Goal: Information Seeking & Learning: Find specific fact

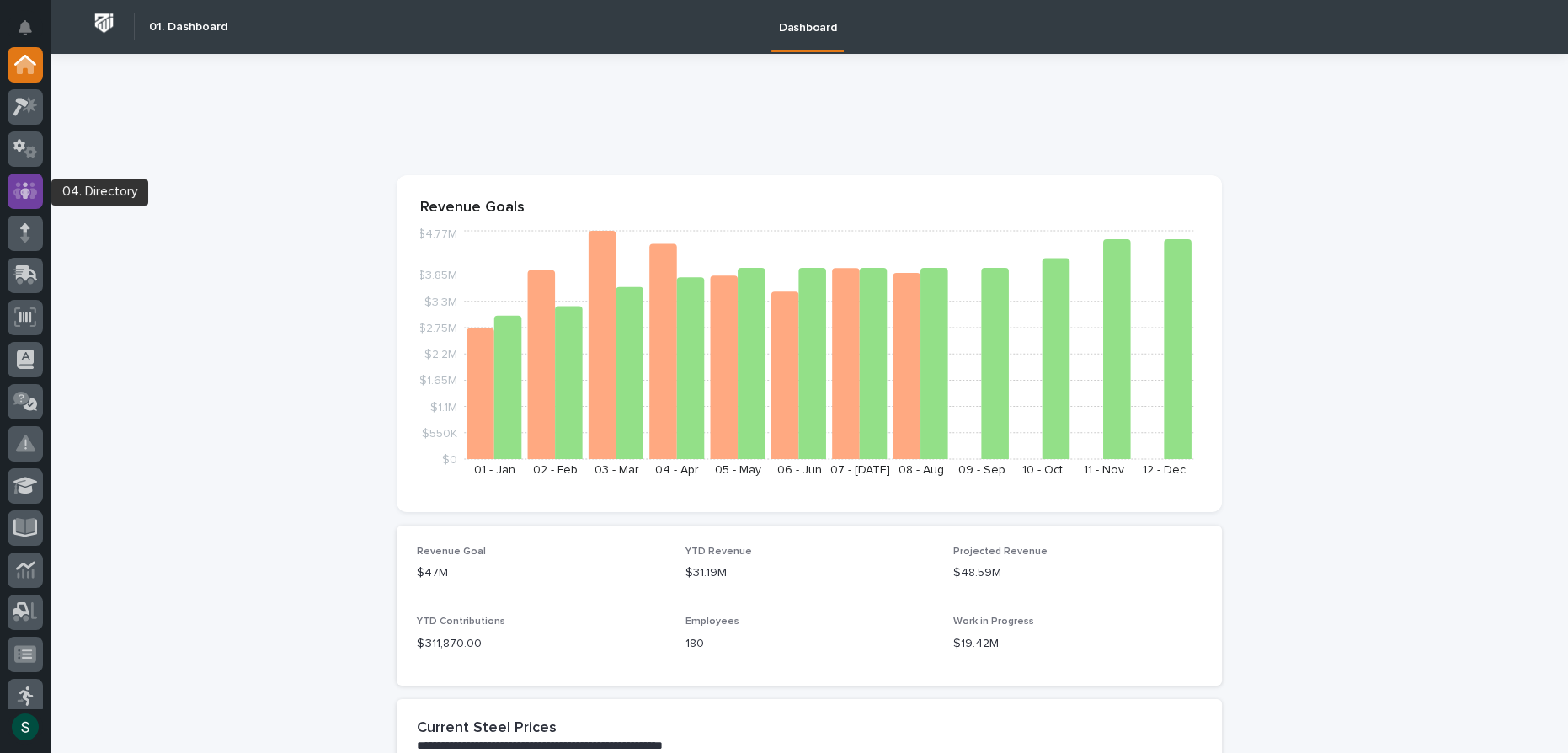
click at [17, 199] on icon at bounding box center [25, 191] width 24 height 19
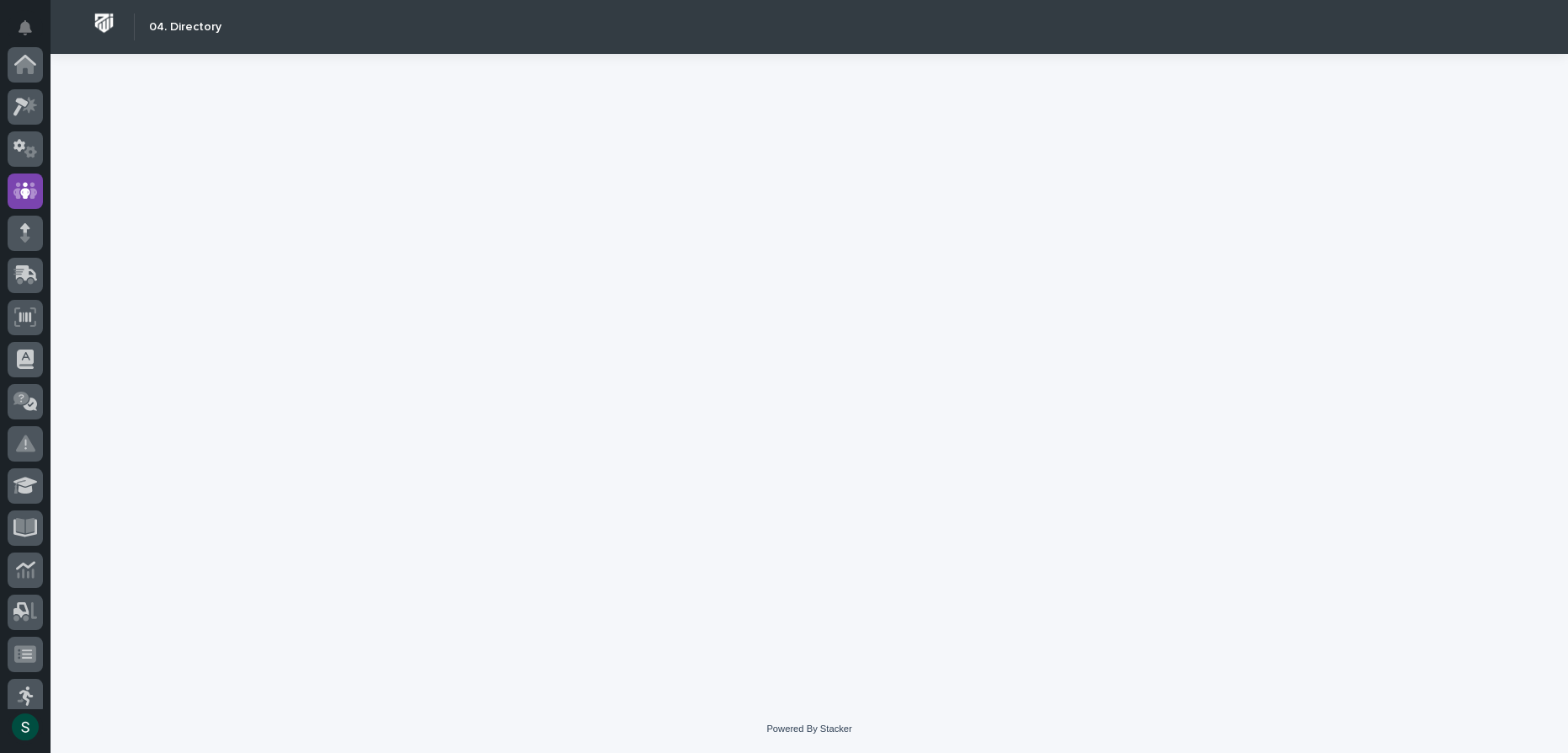
scroll to position [125, 0]
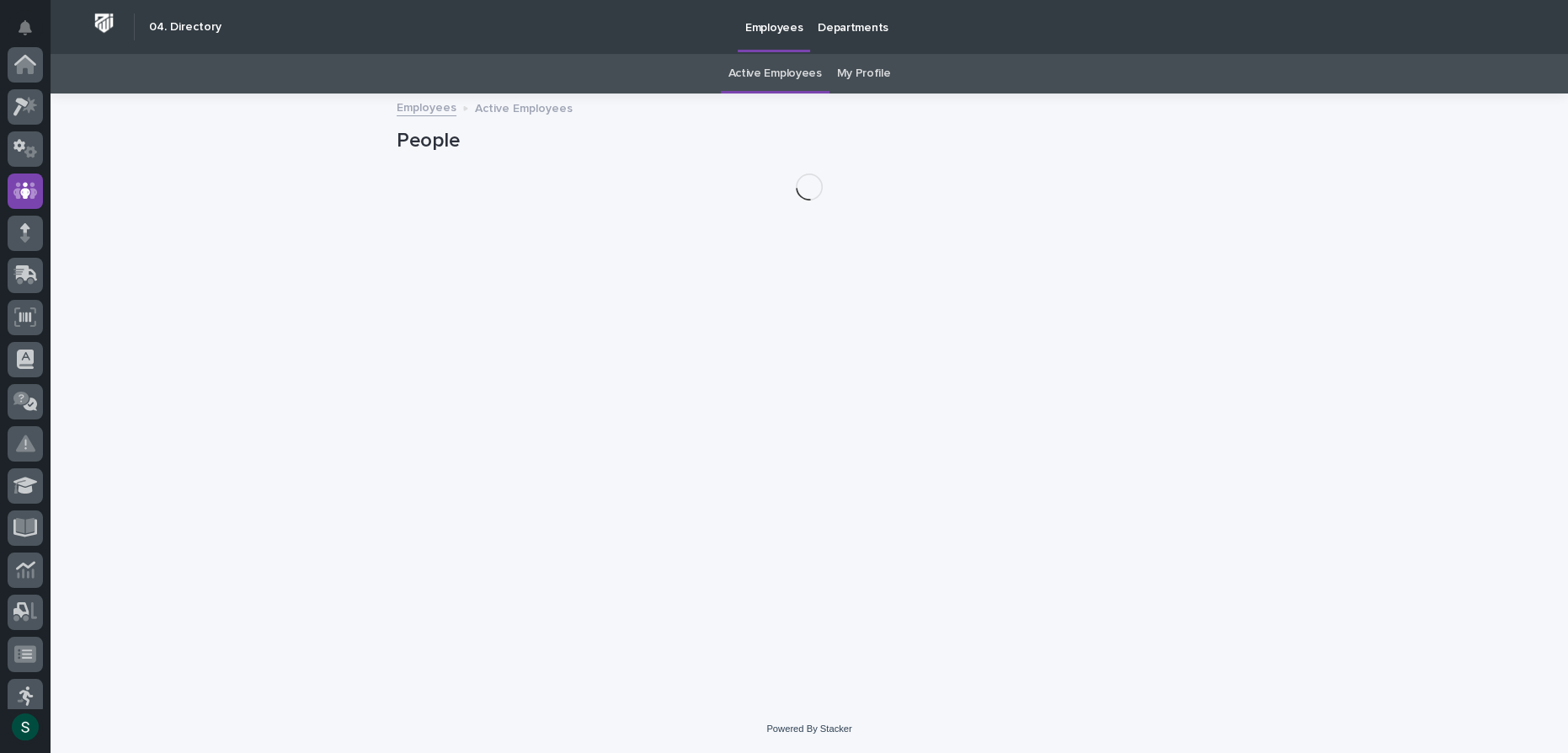
scroll to position [125, 0]
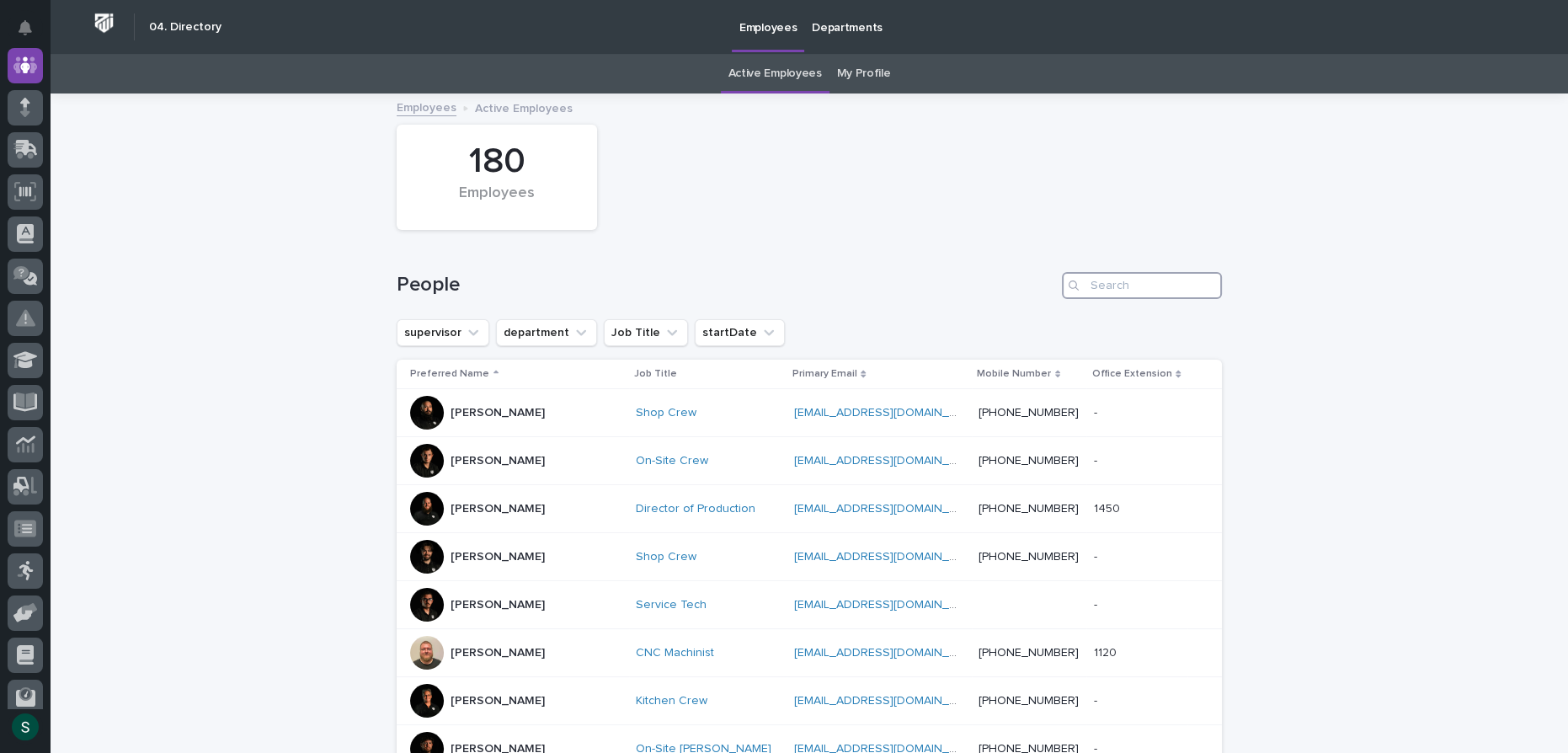
click at [1185, 294] on input "Search" at bounding box center [1141, 285] width 160 height 27
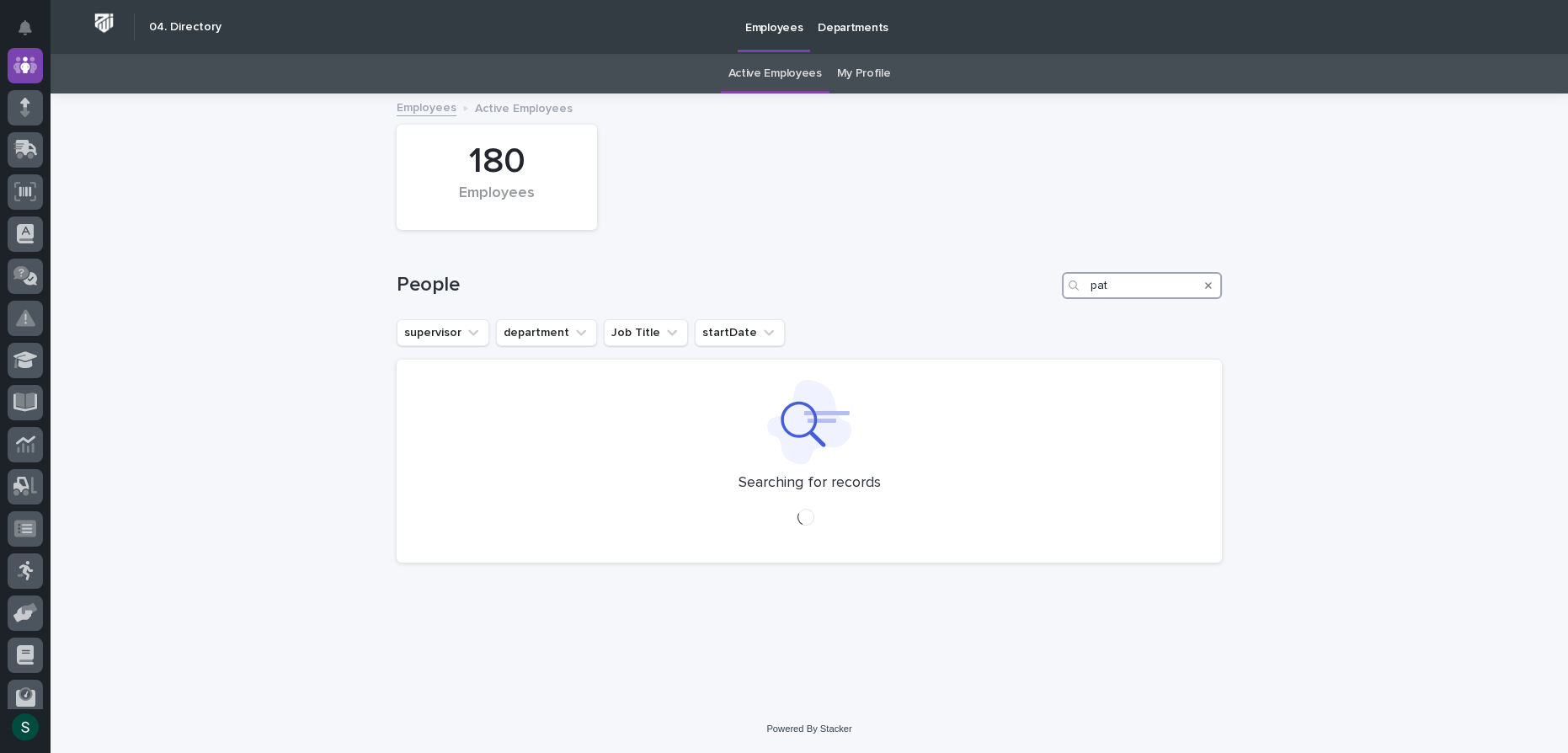
type input "pat"
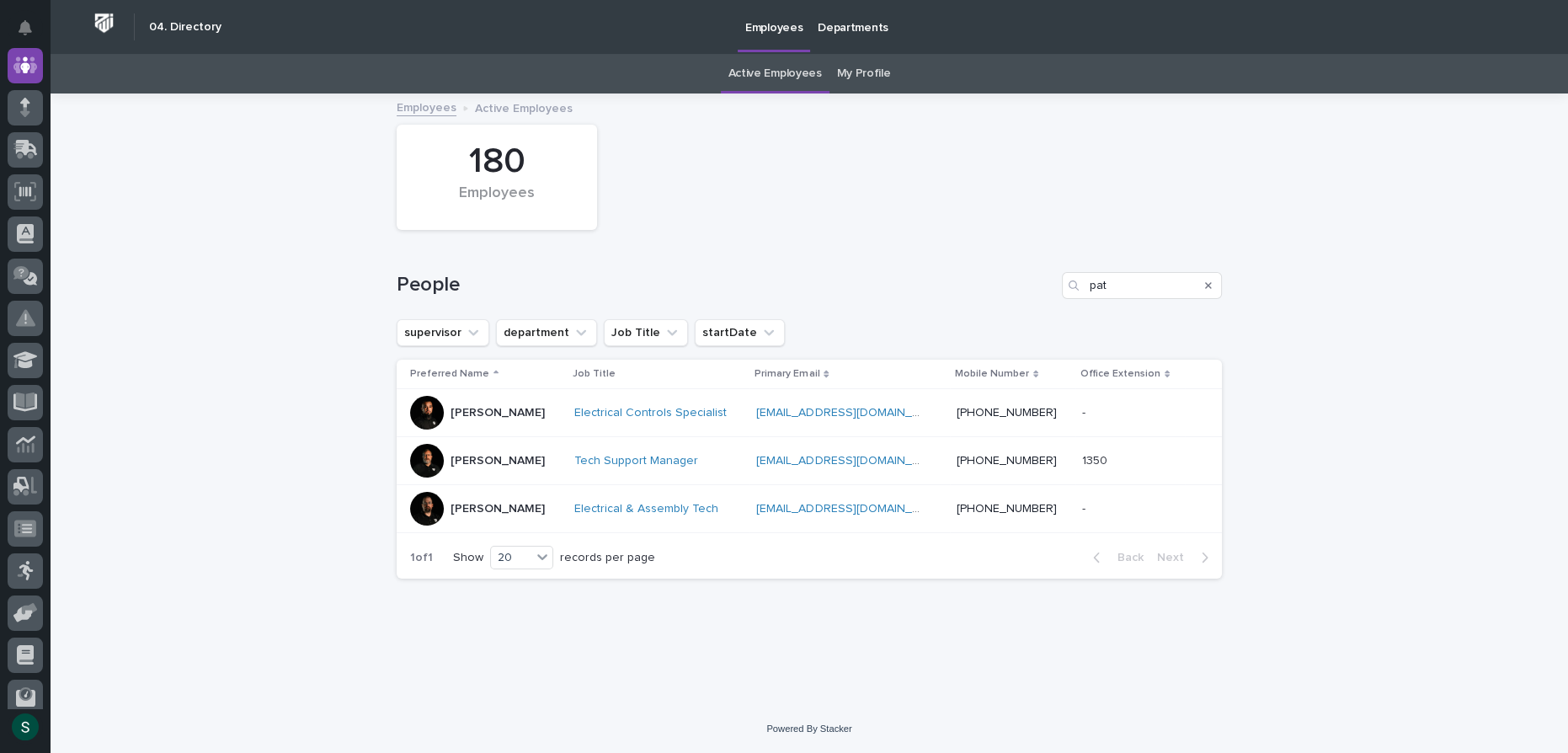
drag, startPoint x: 1054, startPoint y: 279, endPoint x: 954, endPoint y: 289, distance: 100.5
click at [949, 290] on div "People pat" at bounding box center [809, 285] width 825 height 27
drag, startPoint x: 1112, startPoint y: 283, endPoint x: 1030, endPoint y: 287, distance: 82.1
click at [1030, 287] on div "People pat" at bounding box center [809, 285] width 825 height 27
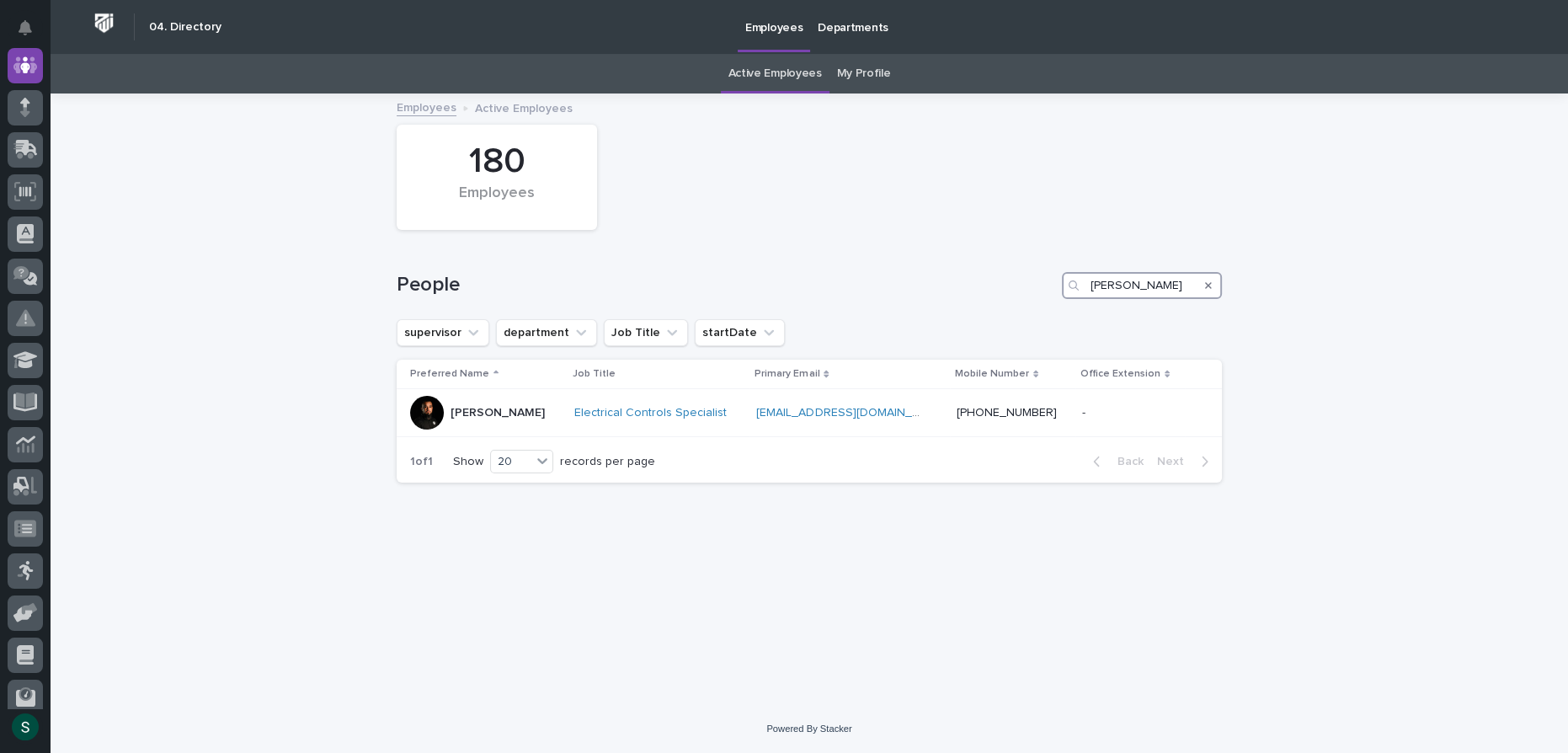
type input "[PERSON_NAME]"
click at [1206, 286] on icon "Search" at bounding box center [1208, 285] width 7 height 10
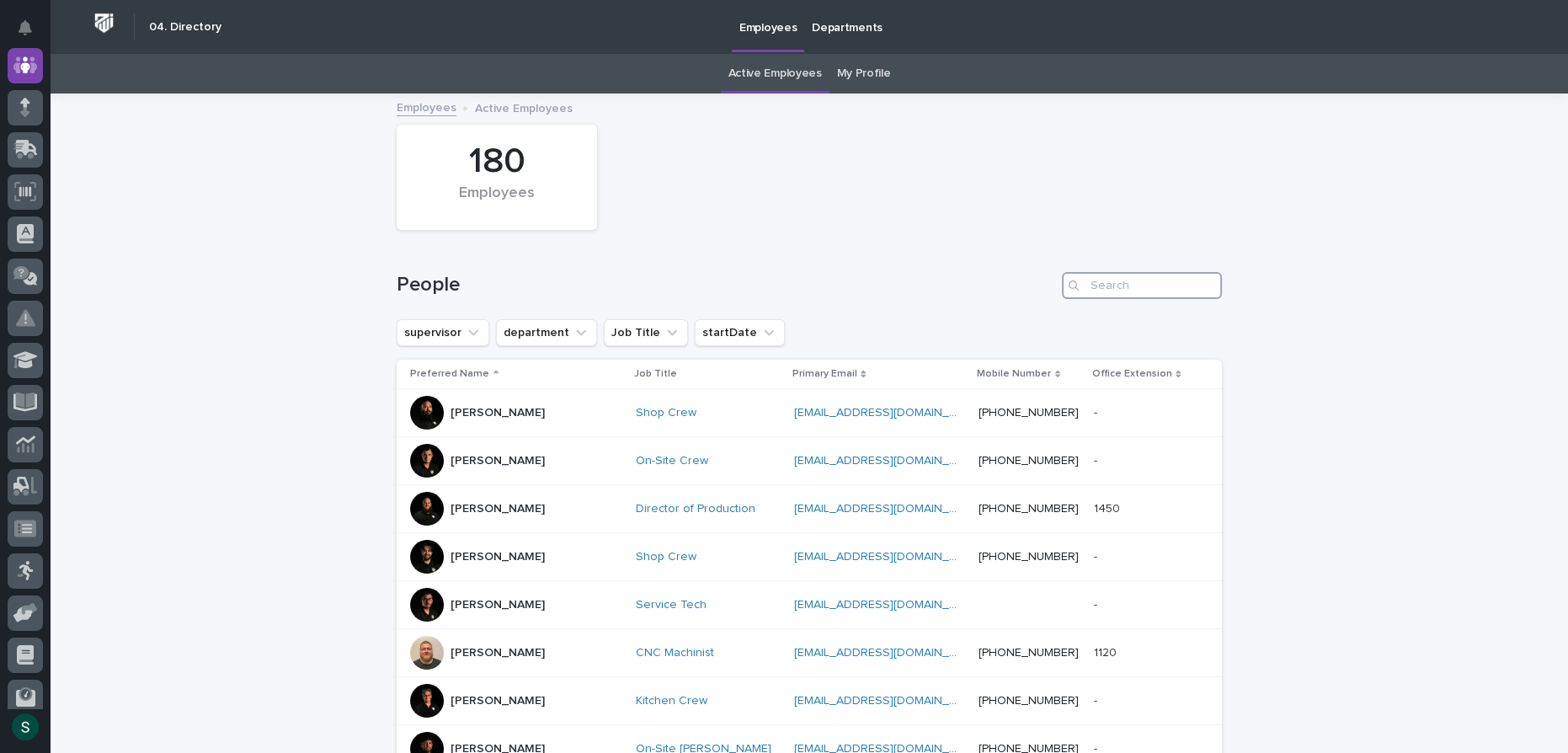
click at [1137, 291] on input "Search" at bounding box center [1141, 285] width 160 height 27
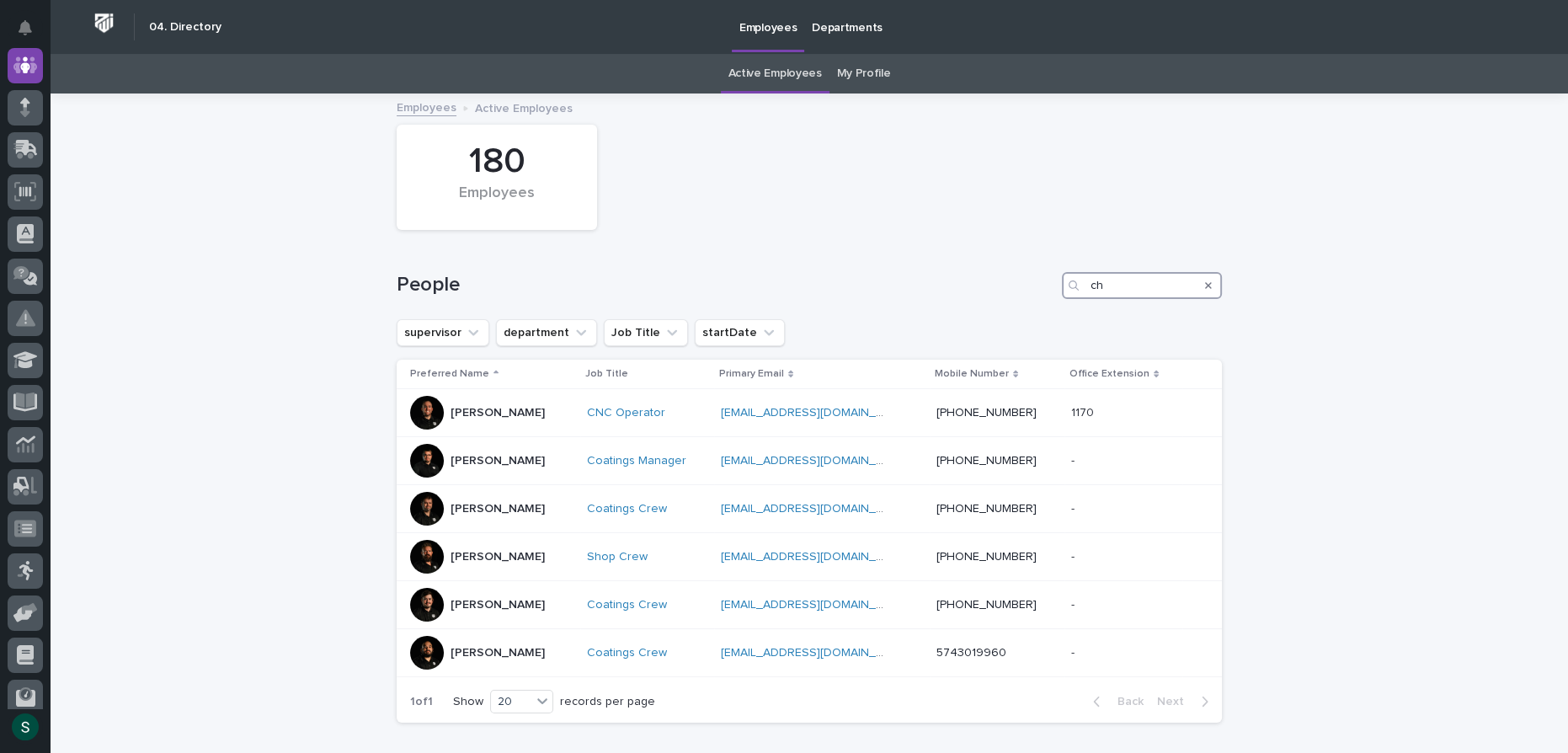
type input "c"
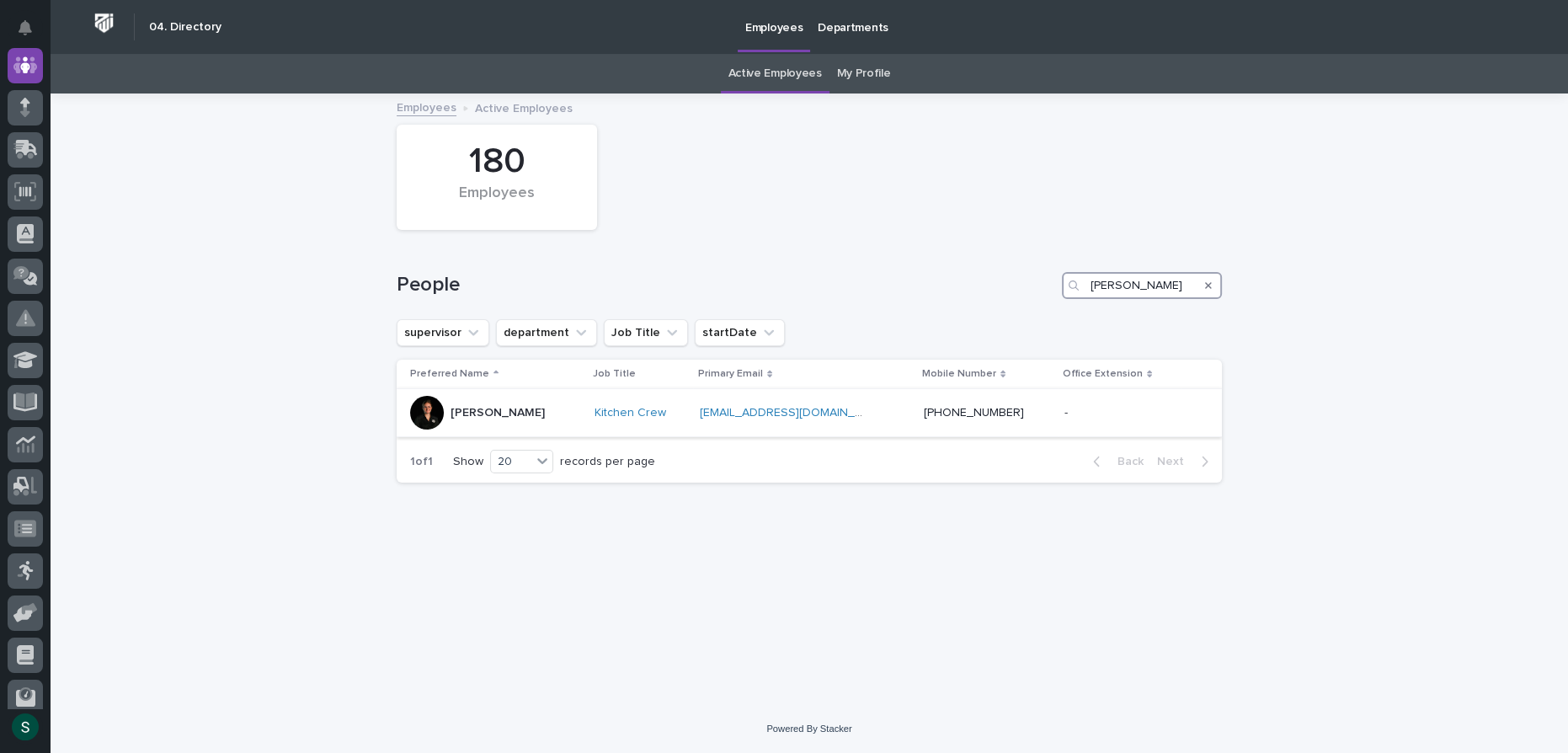
type input "[PERSON_NAME]"
click at [478, 415] on p "[PERSON_NAME]" at bounding box center [497, 412] width 94 height 15
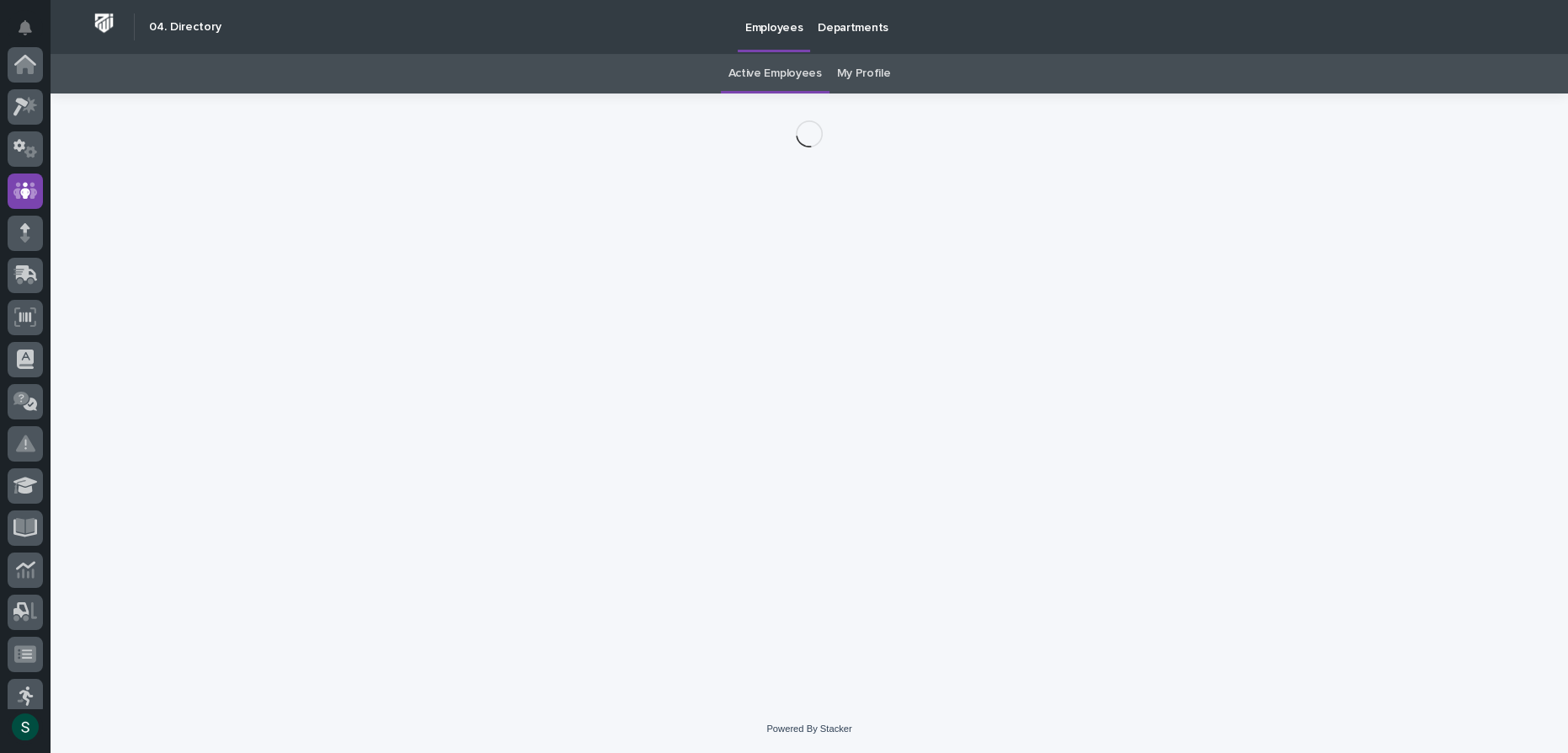
scroll to position [125, 0]
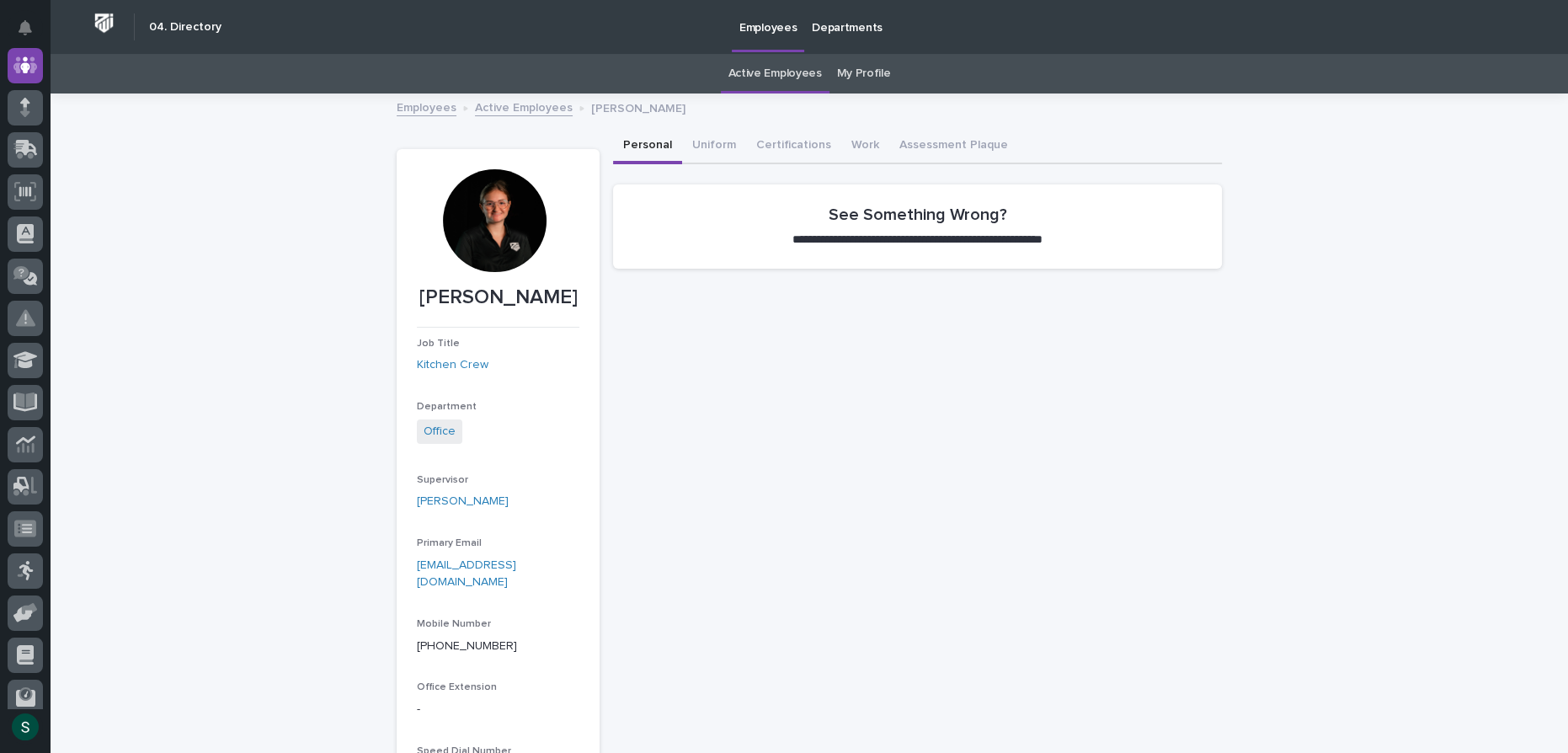
click at [509, 234] on div at bounding box center [494, 220] width 103 height 103
click at [474, 211] on div at bounding box center [494, 220] width 103 height 103
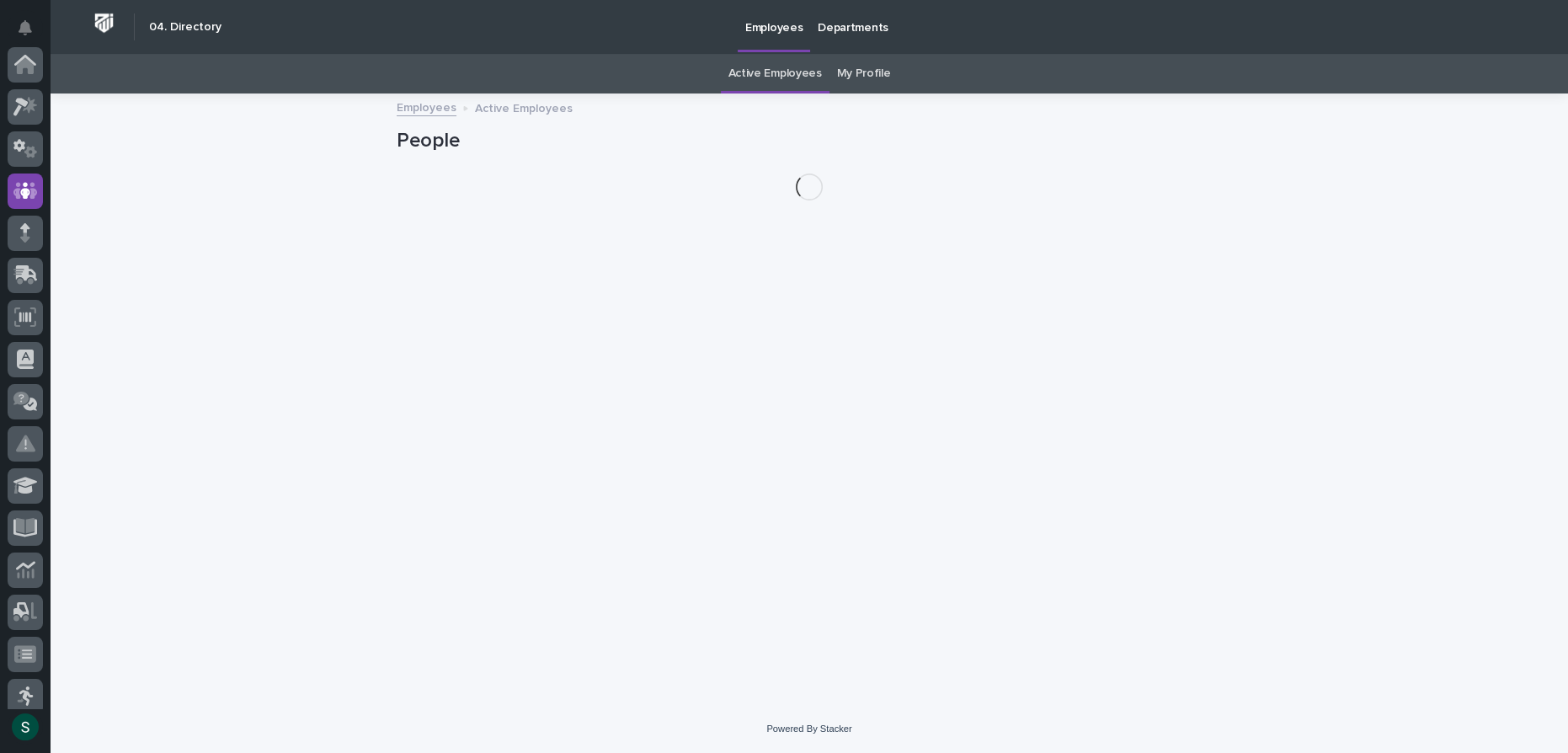
scroll to position [125, 0]
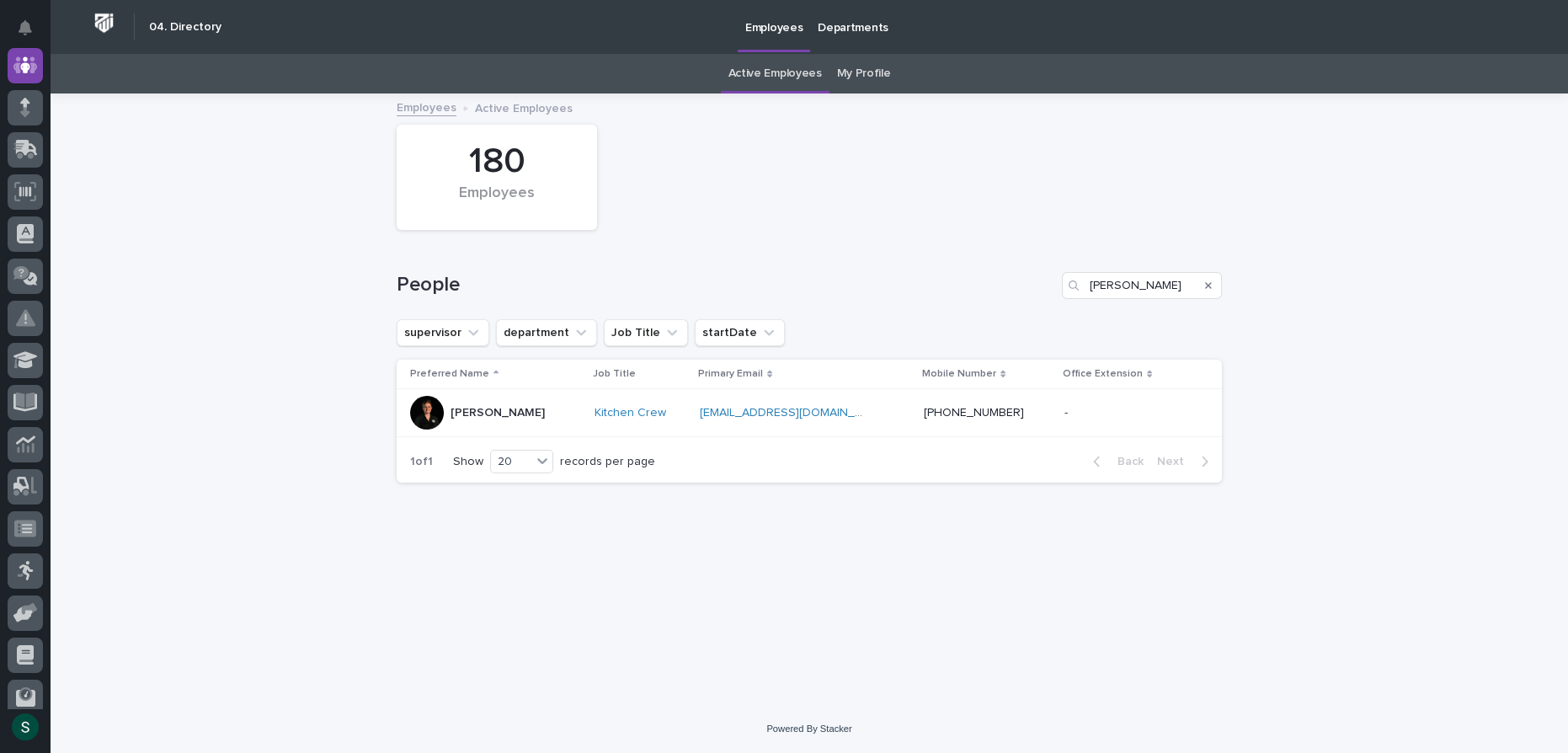
click at [1207, 284] on icon "Search" at bounding box center [1208, 285] width 7 height 7
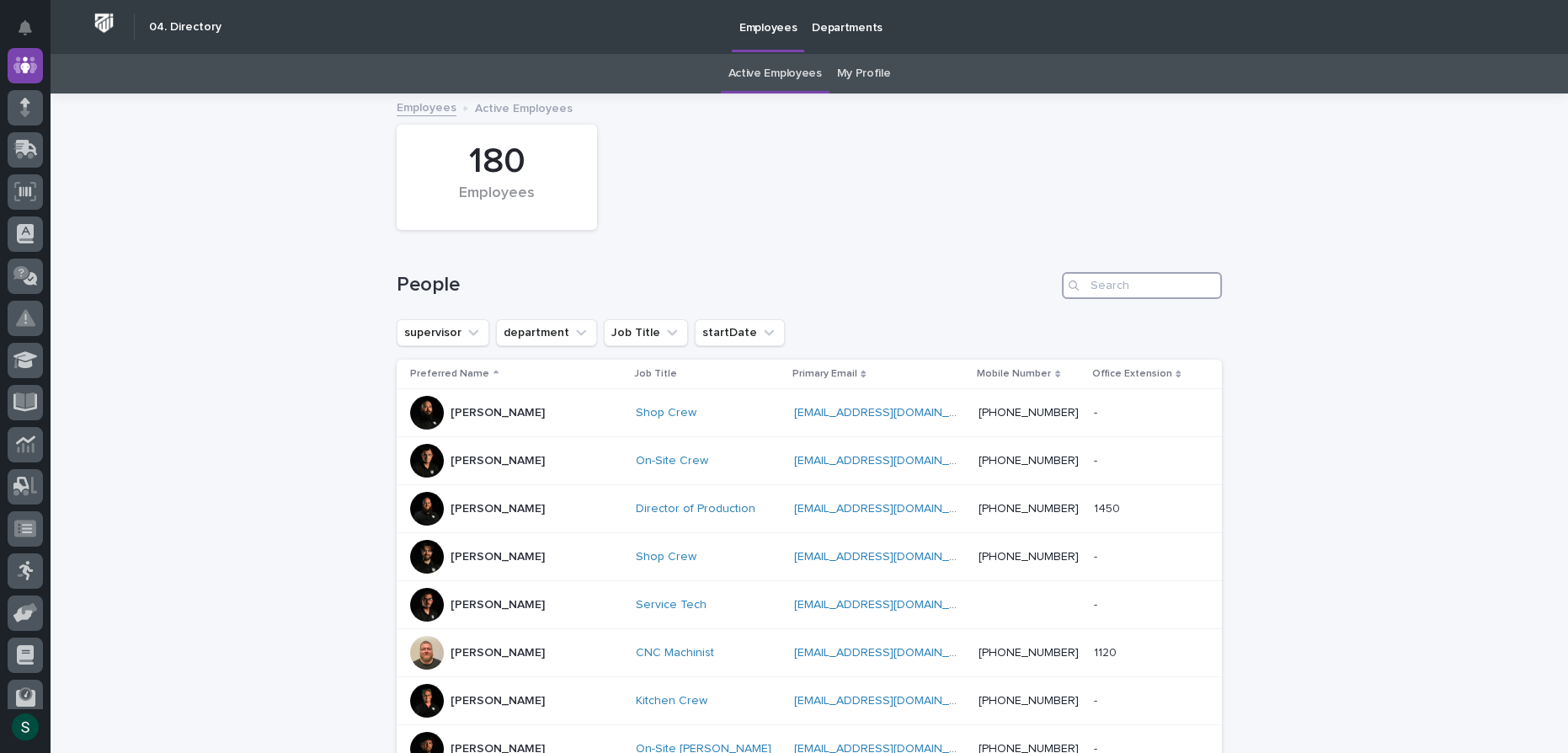
click at [1119, 289] on input "Search" at bounding box center [1141, 285] width 160 height 27
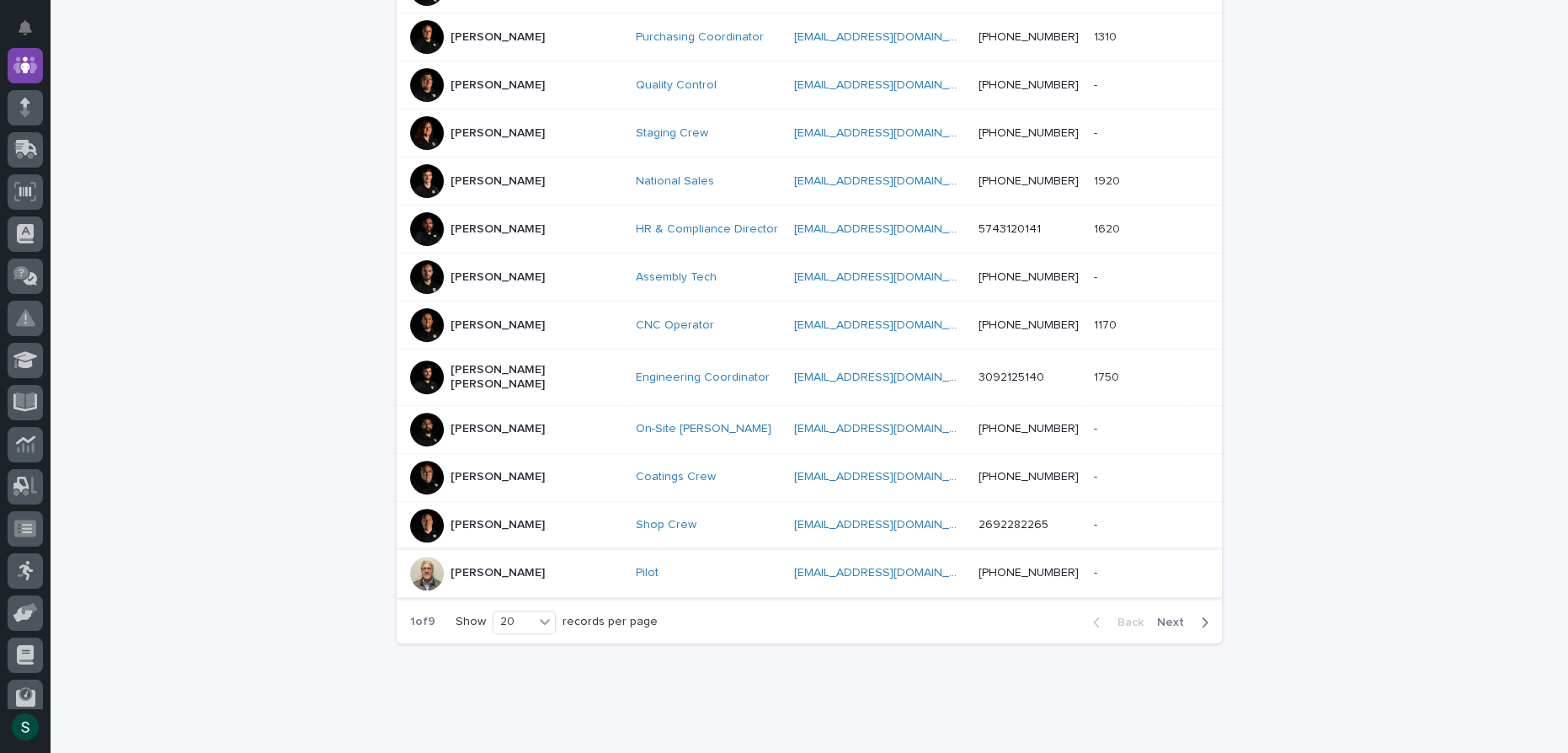
scroll to position [783, 0]
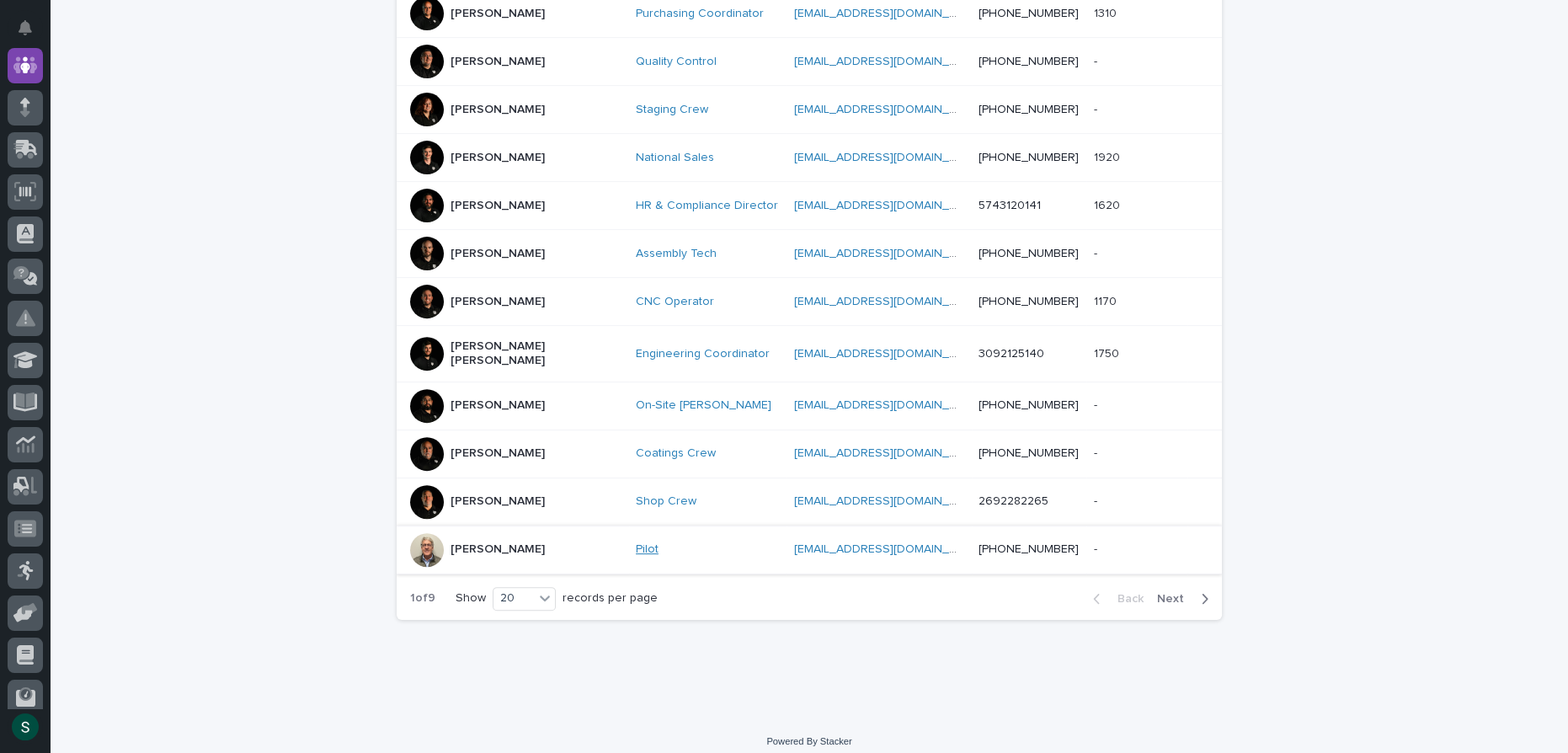
click at [636, 542] on link "Pilot" at bounding box center [646, 549] width 22 height 15
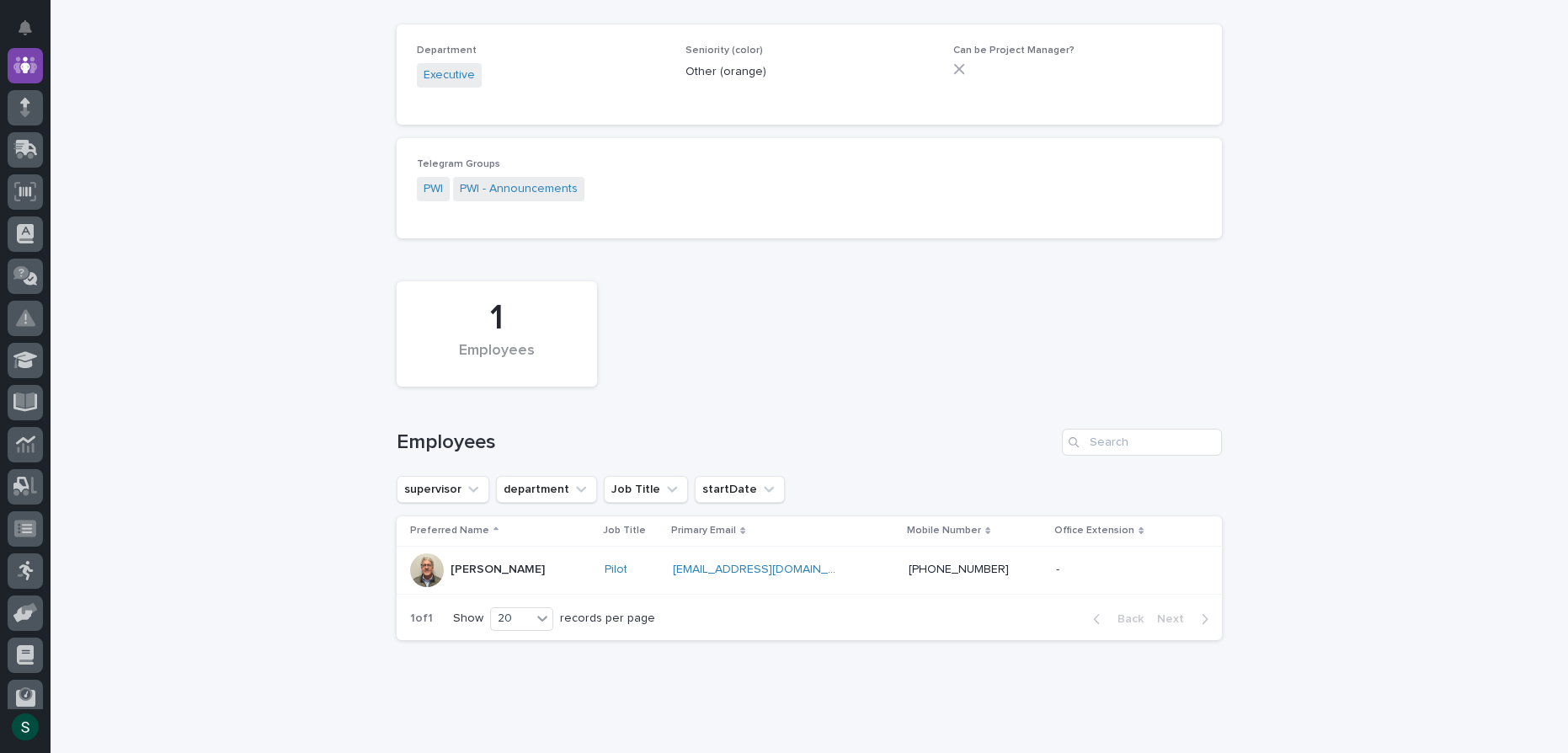
scroll to position [152, 0]
click at [417, 572] on div at bounding box center [427, 570] width 34 height 34
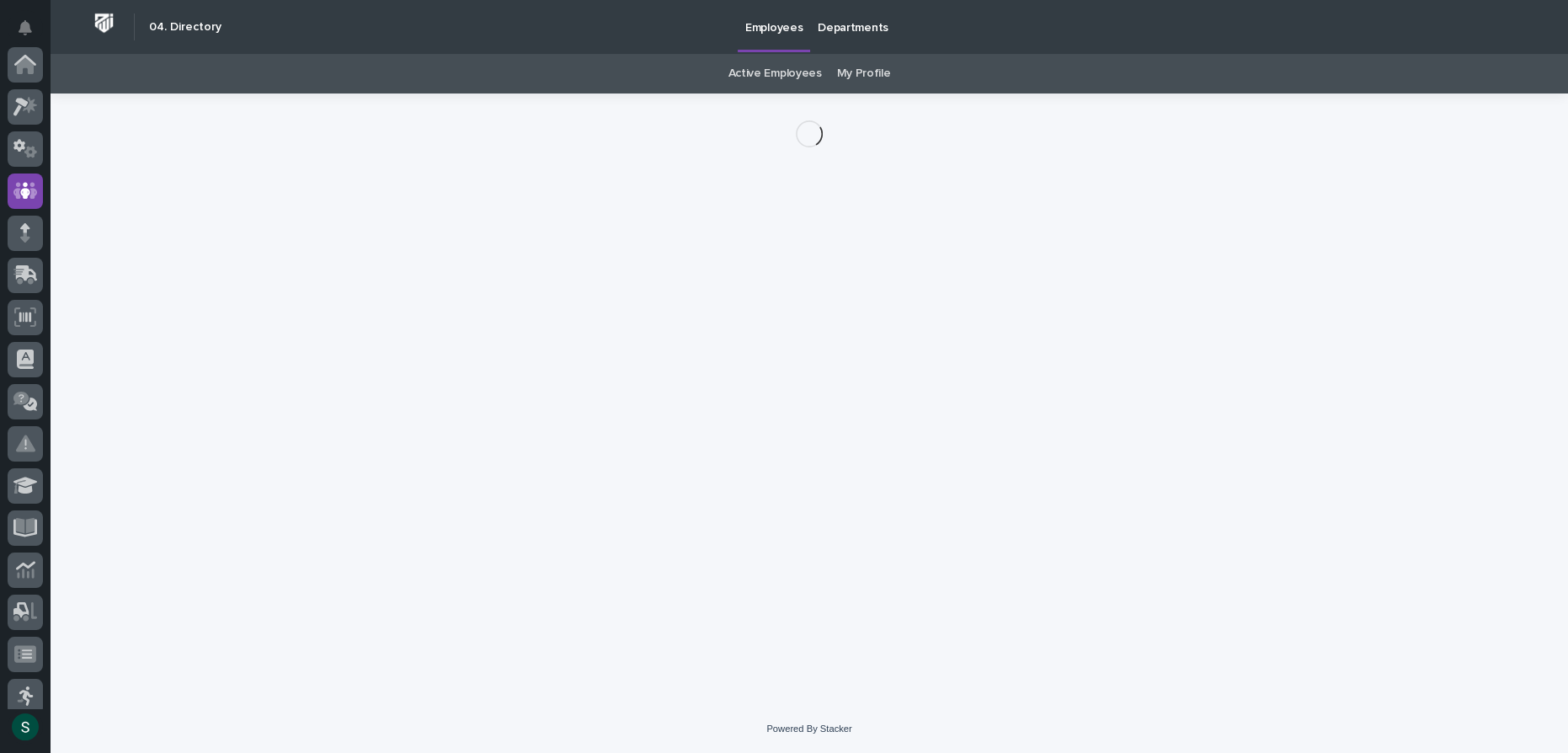
scroll to position [125, 0]
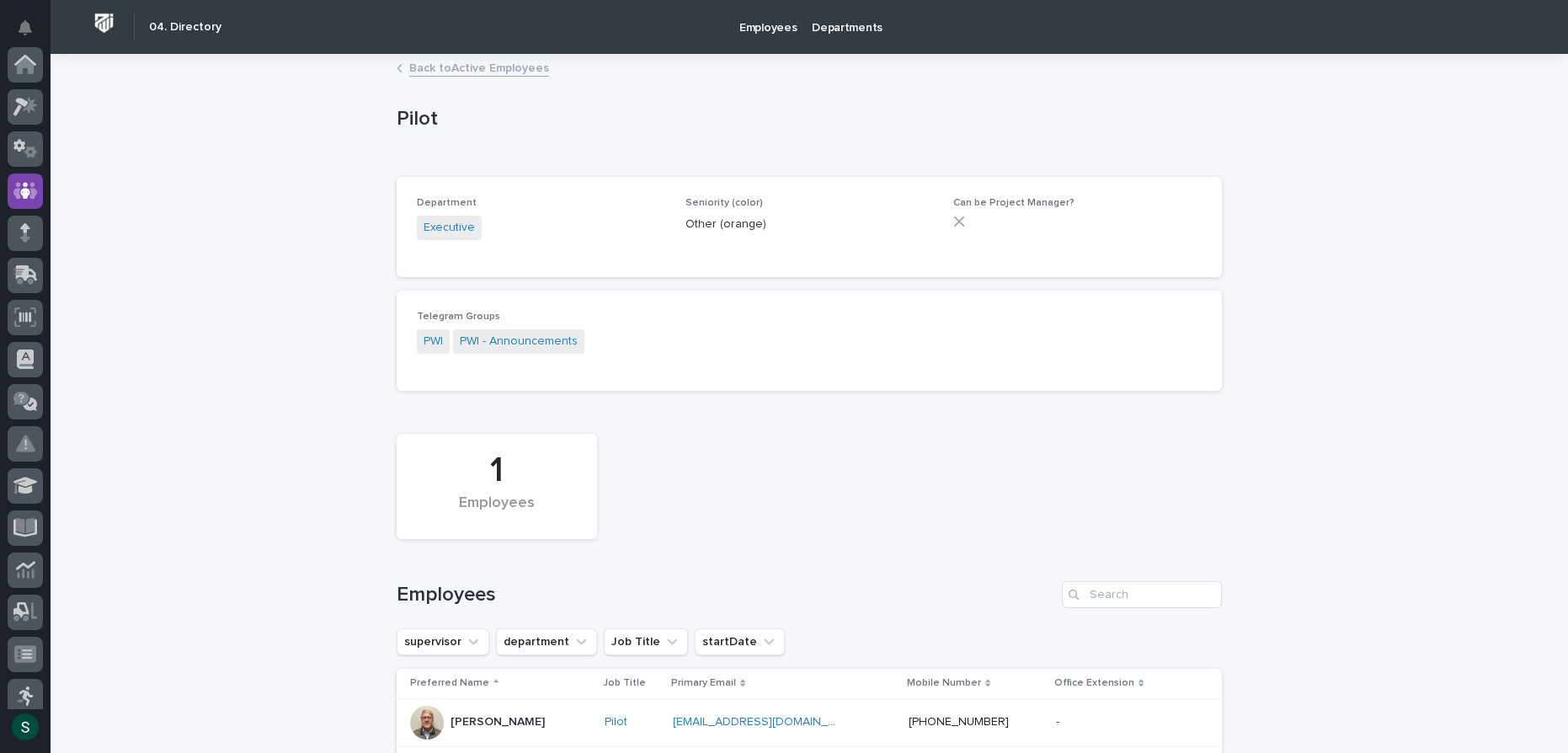
scroll to position [125, 0]
click at [1176, 590] on input "Search" at bounding box center [1141, 595] width 160 height 27
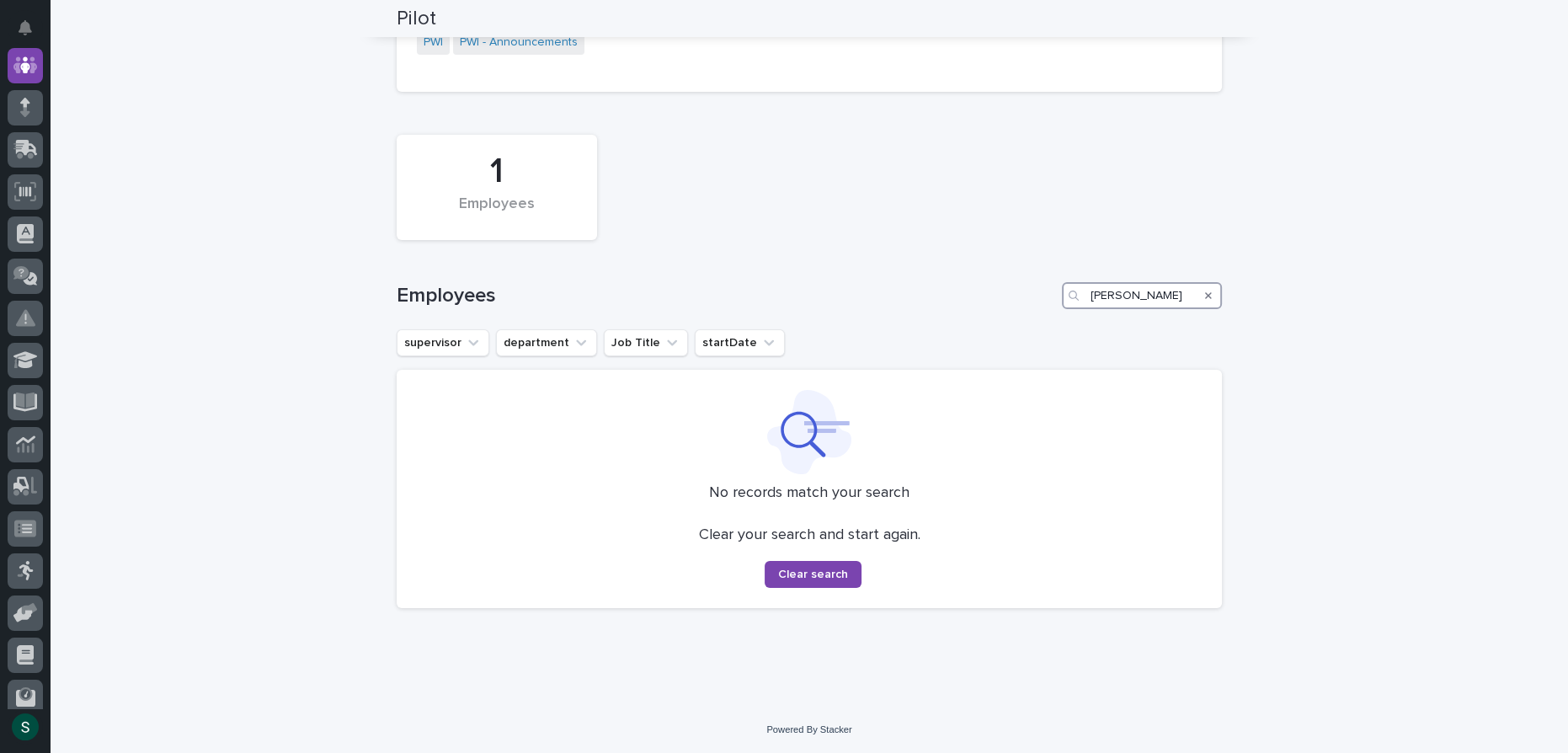
scroll to position [301, 0]
click at [1082, 293] on div "Search" at bounding box center [1075, 295] width 27 height 27
drag, startPoint x: 1112, startPoint y: 290, endPoint x: 1076, endPoint y: 290, distance: 36.0
click at [1076, 290] on div "[PERSON_NAME]" at bounding box center [1141, 295] width 160 height 27
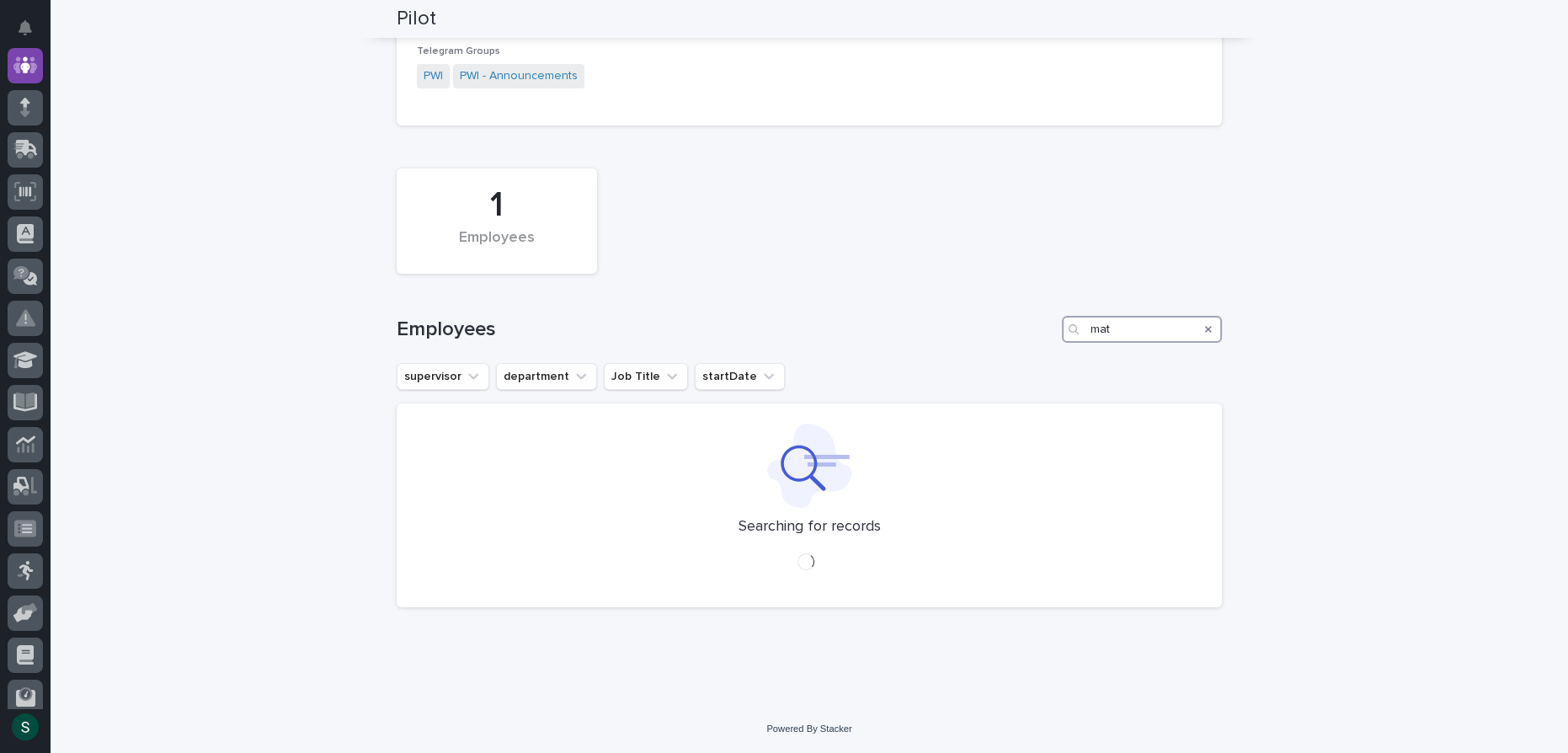
type input "matt"
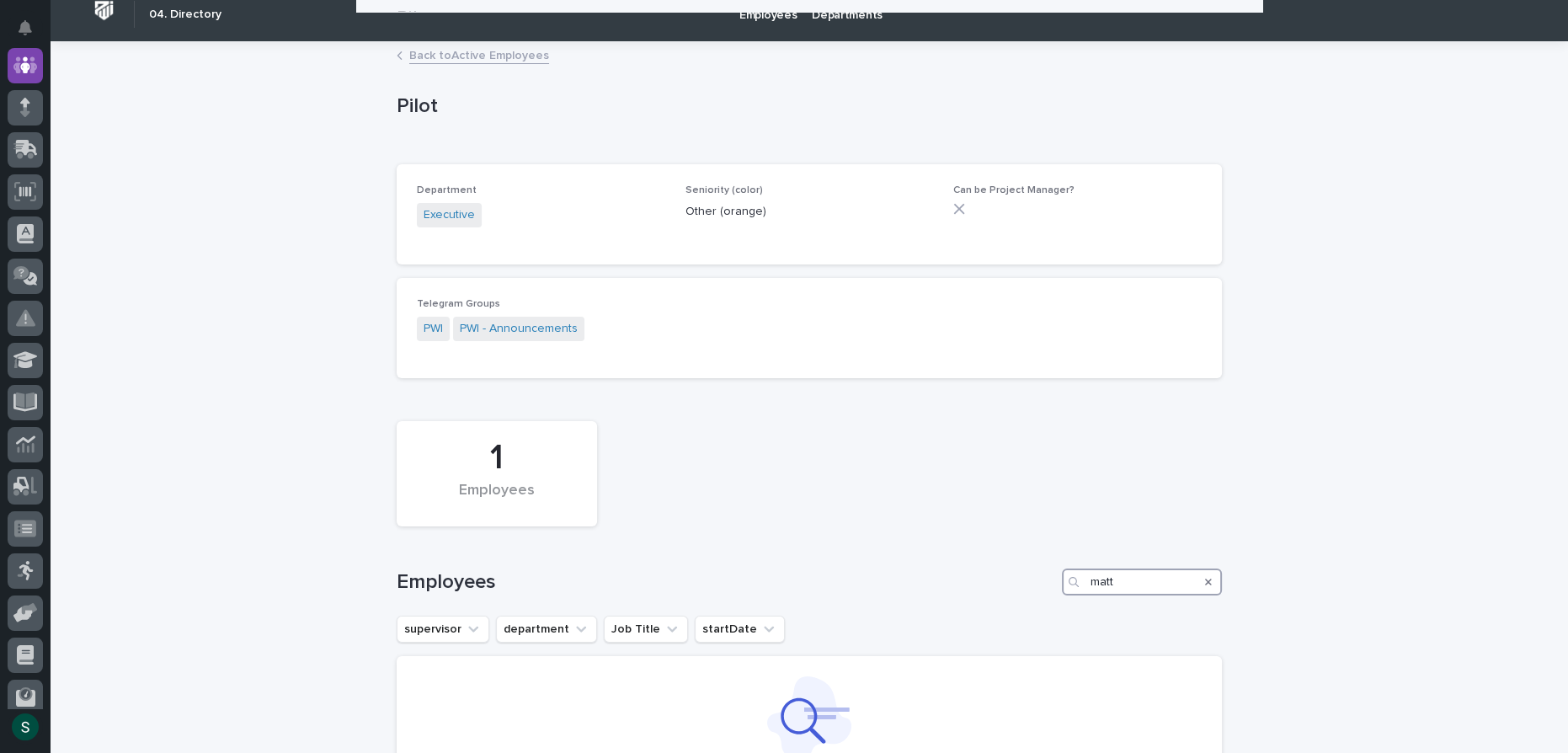
scroll to position [0, 0]
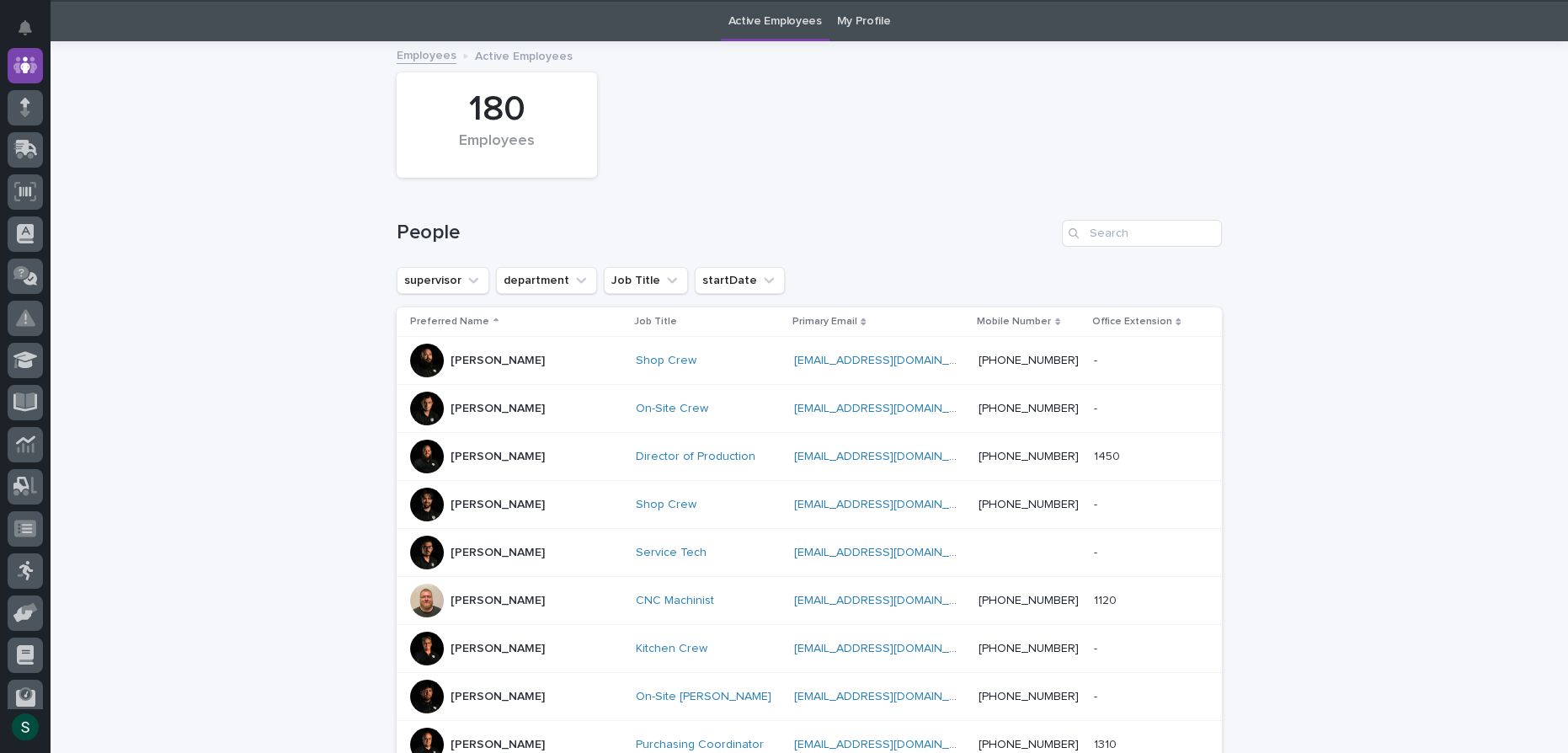
scroll to position [54, 0]
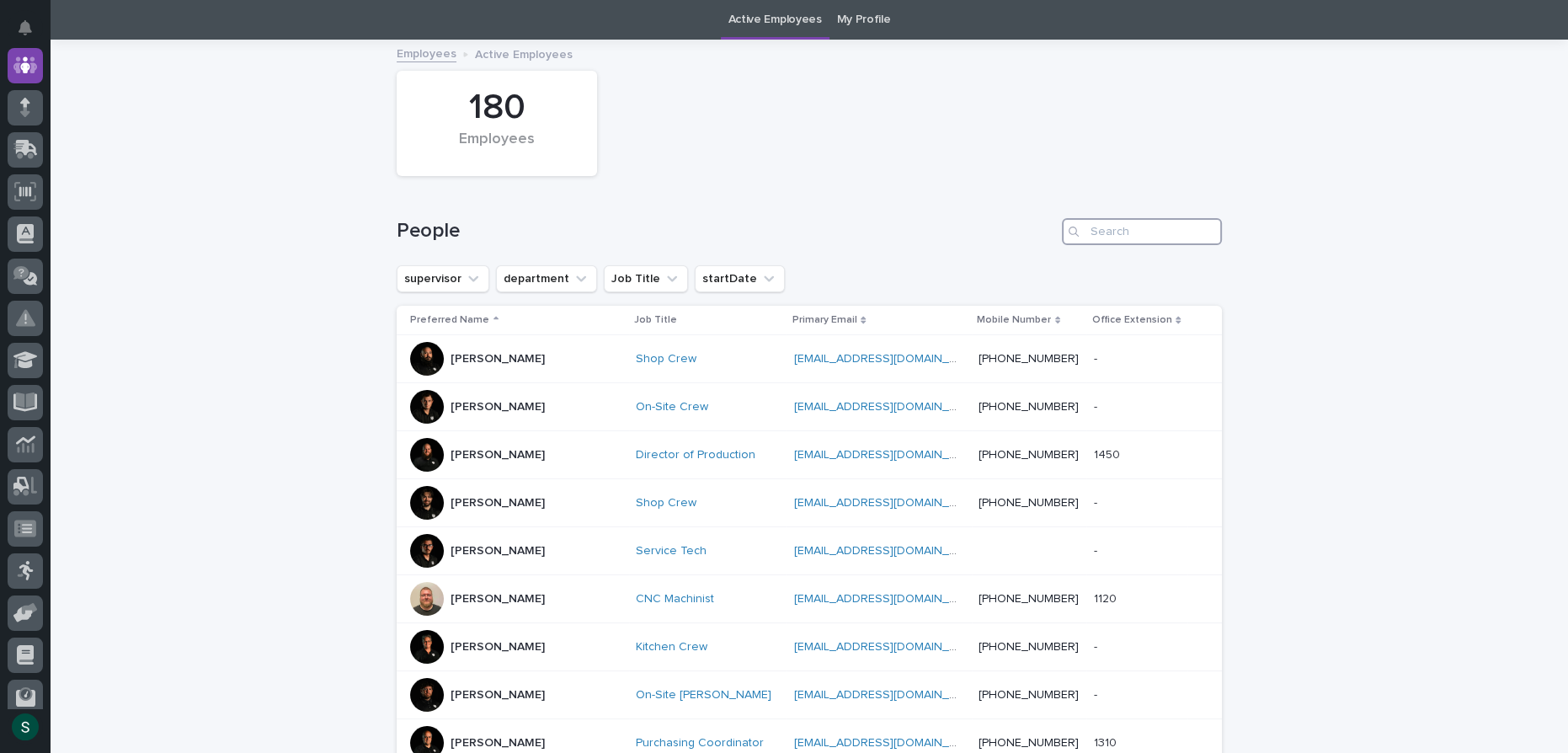
click at [1172, 239] on input "Search" at bounding box center [1141, 232] width 160 height 27
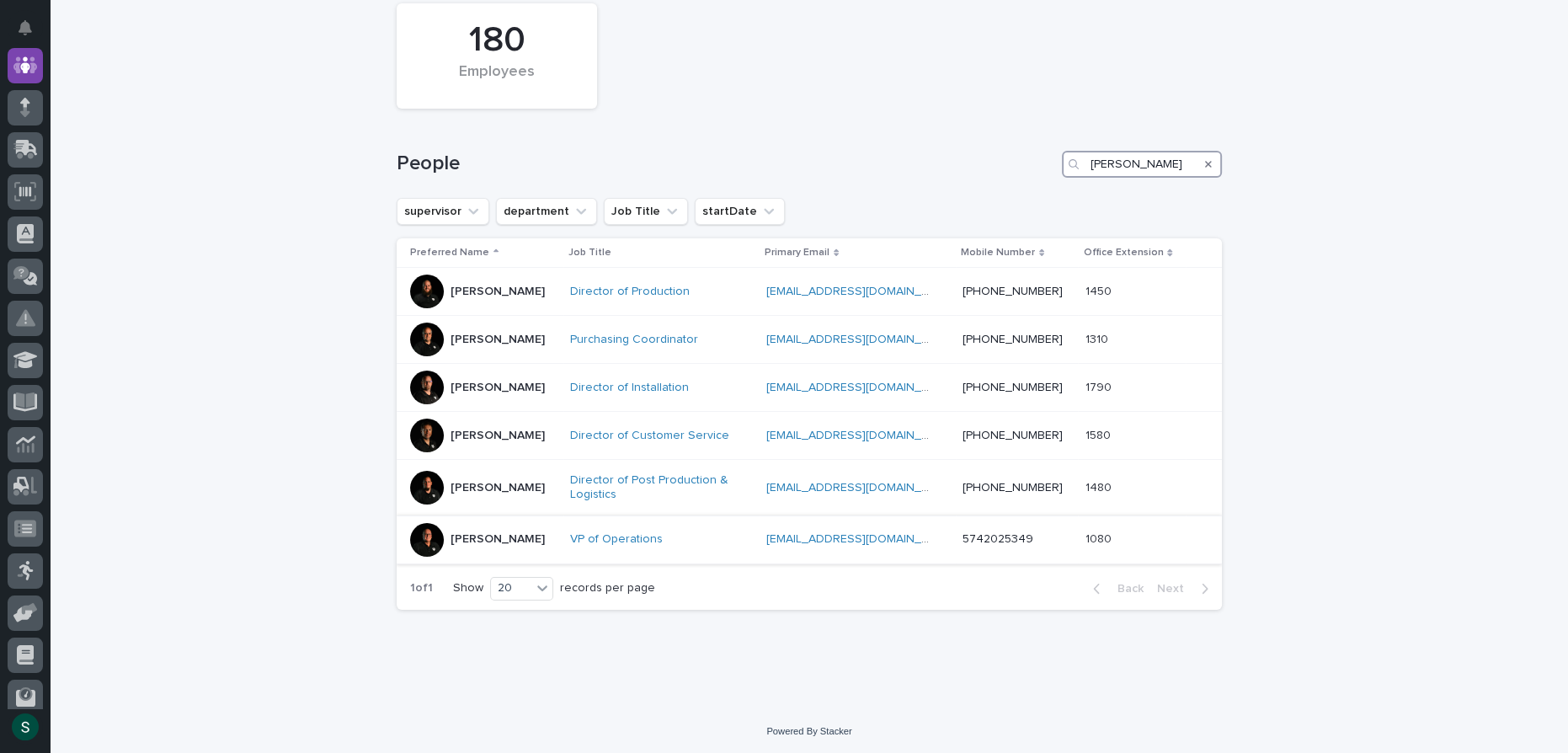
scroll to position [122, 0]
type input "[PERSON_NAME]"
click at [477, 538] on p "[PERSON_NAME]" at bounding box center [497, 539] width 94 height 15
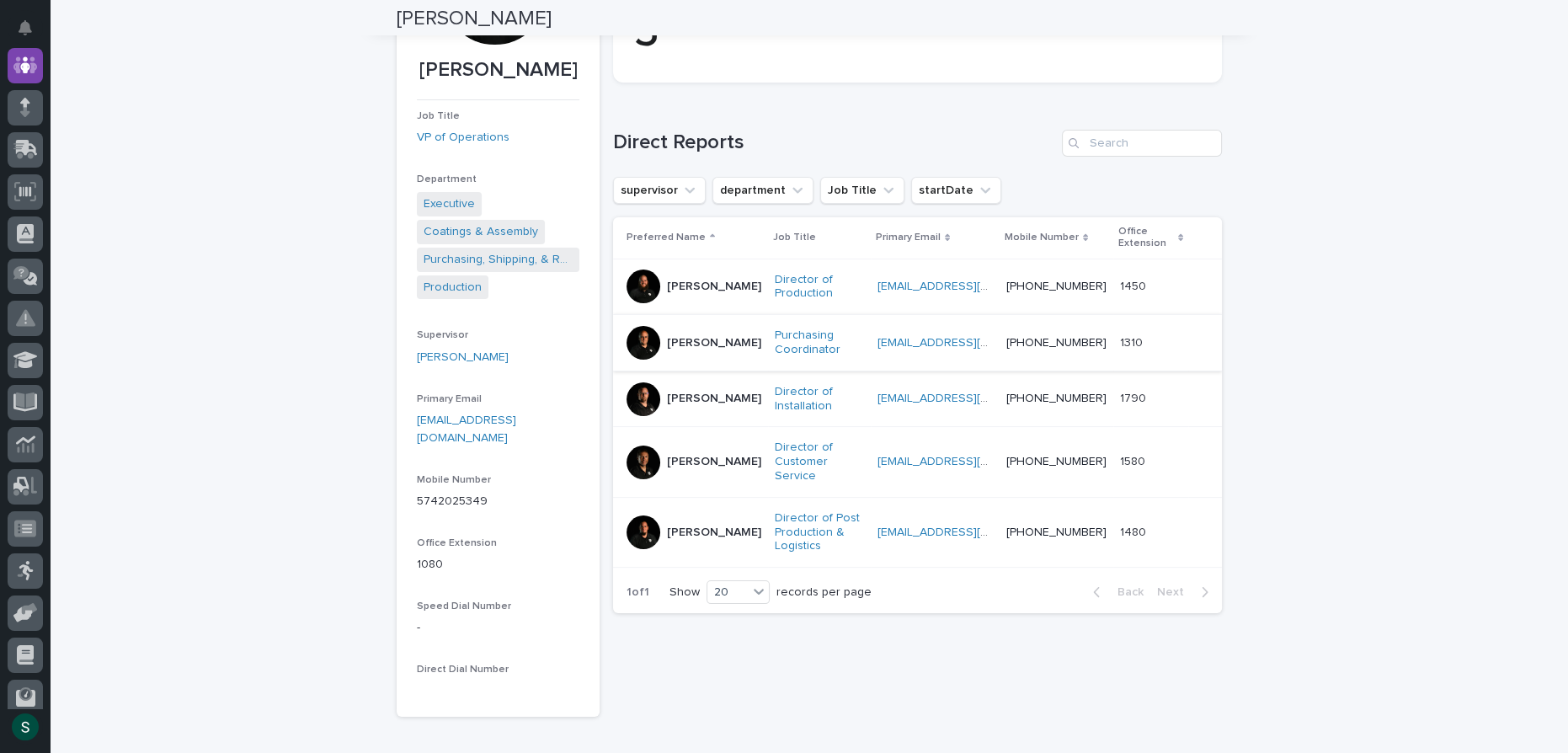
scroll to position [229, 0]
click at [1156, 145] on input "Search" at bounding box center [1141, 142] width 160 height 27
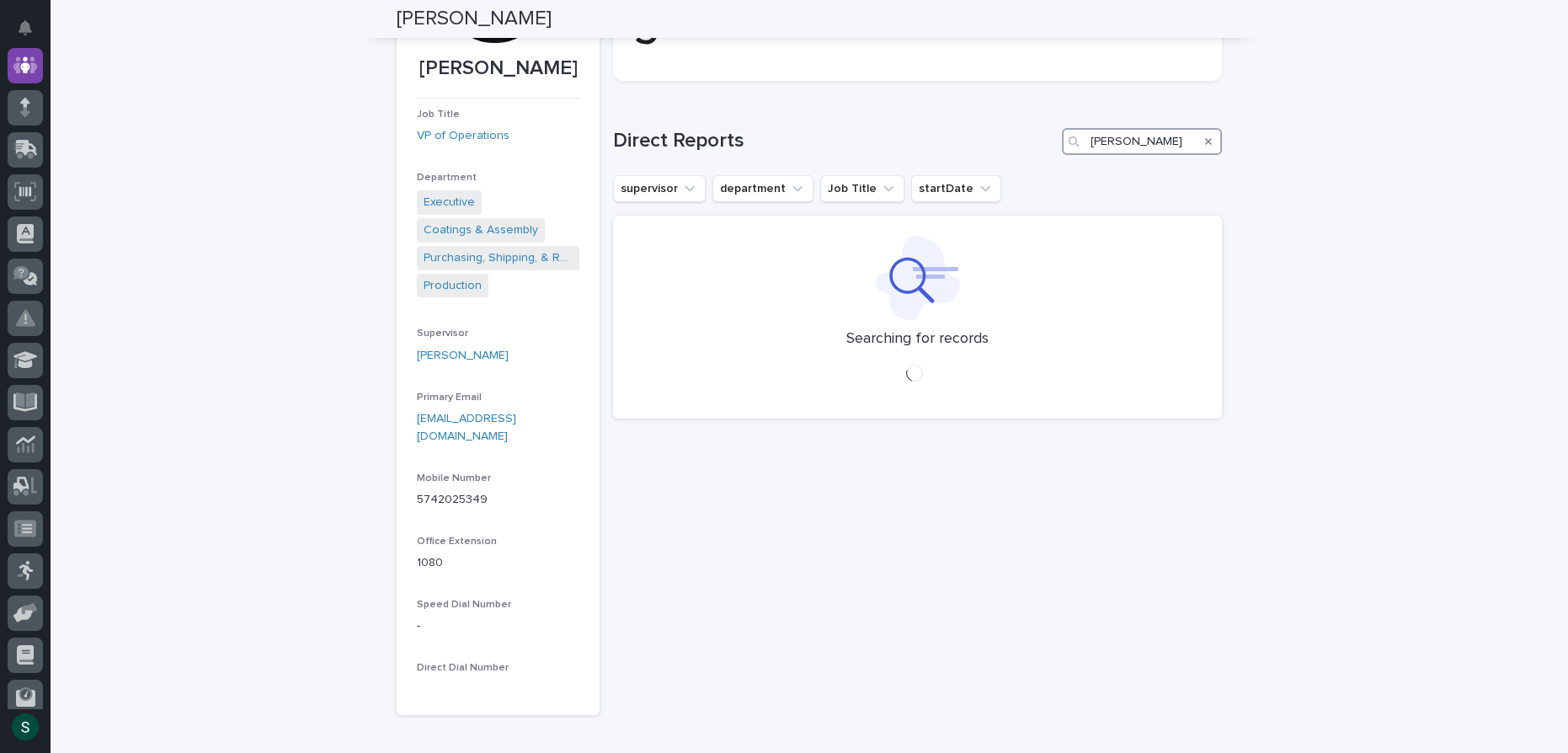
type input "[PERSON_NAME]"
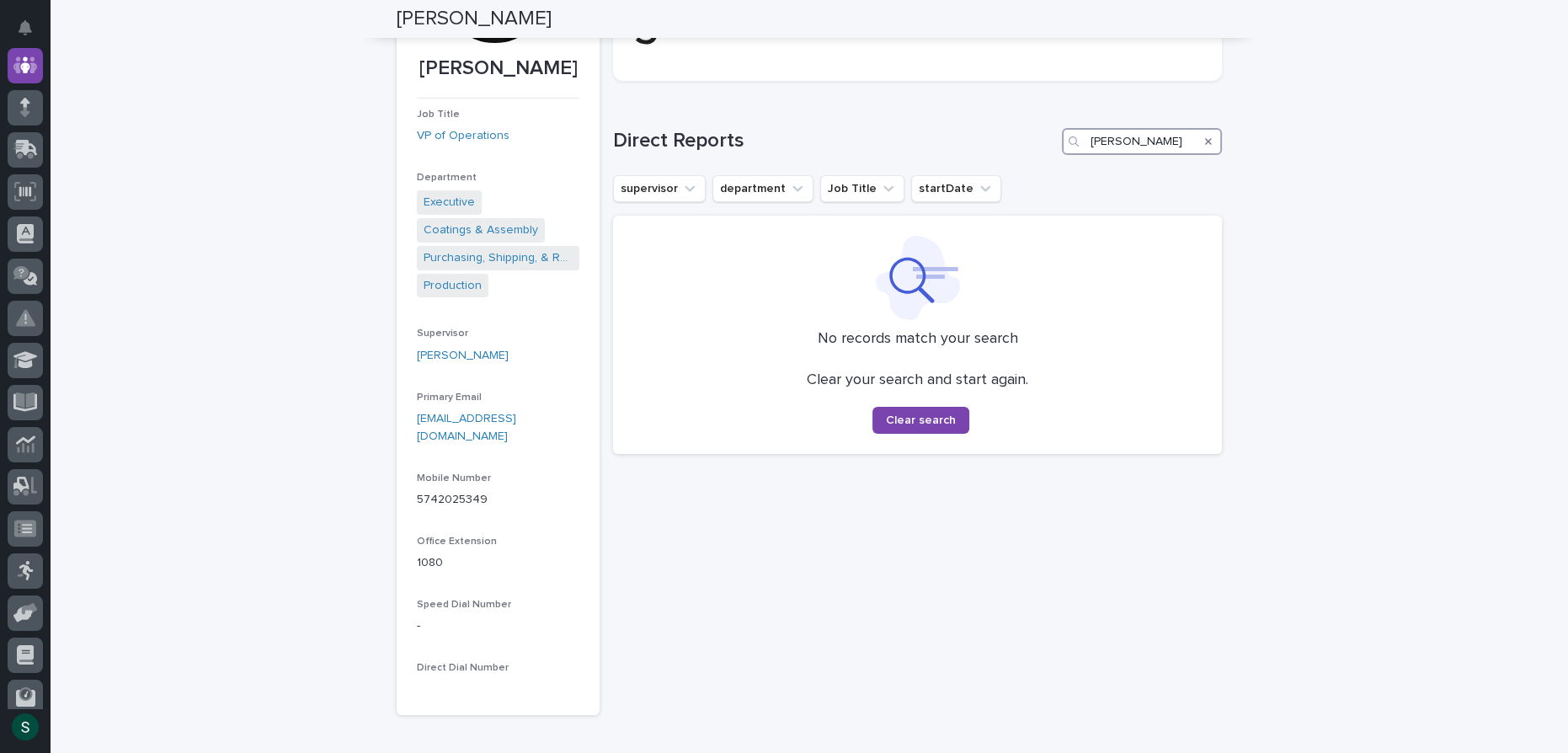
click at [1105, 144] on input "[PERSON_NAME]" at bounding box center [1141, 142] width 160 height 27
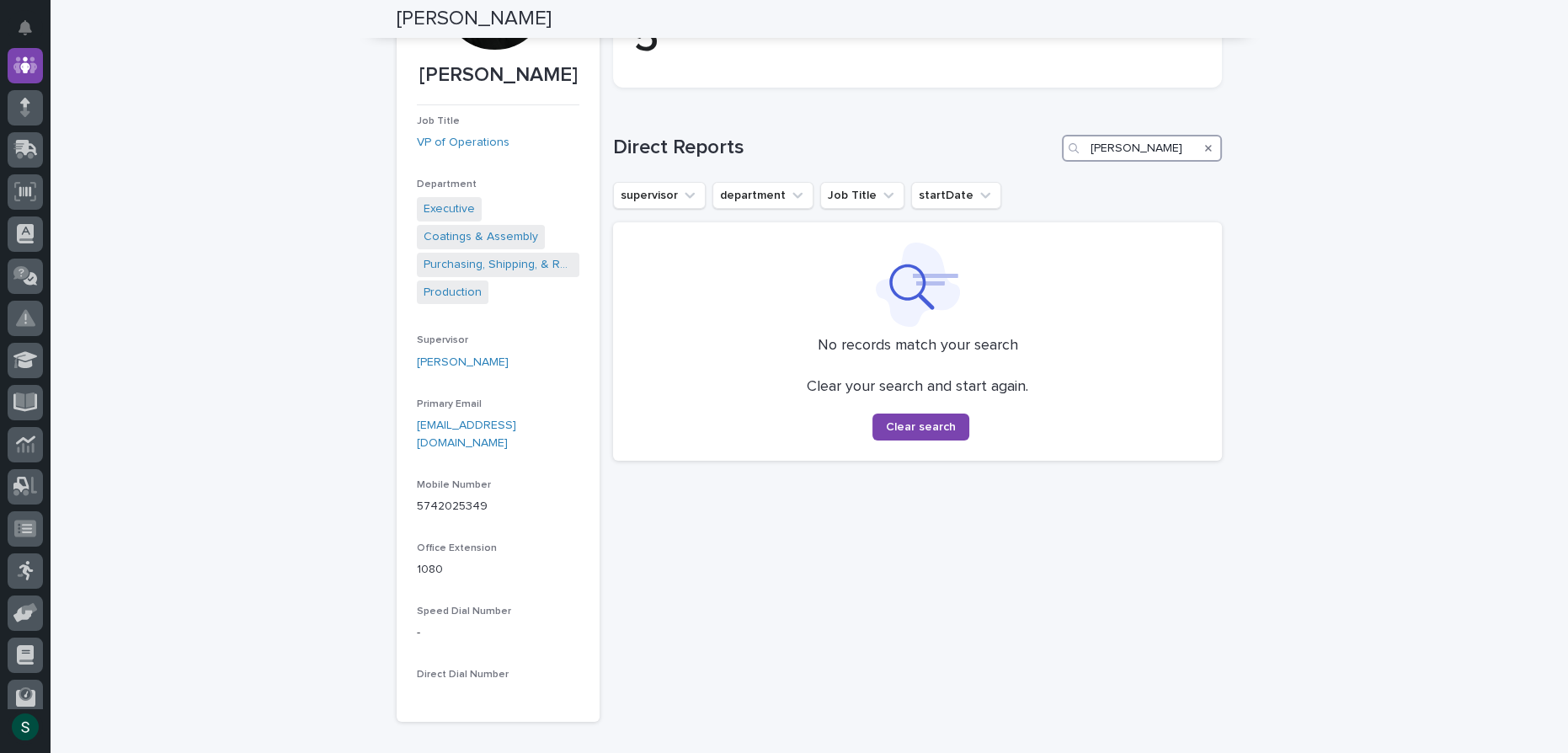
scroll to position [220, 0]
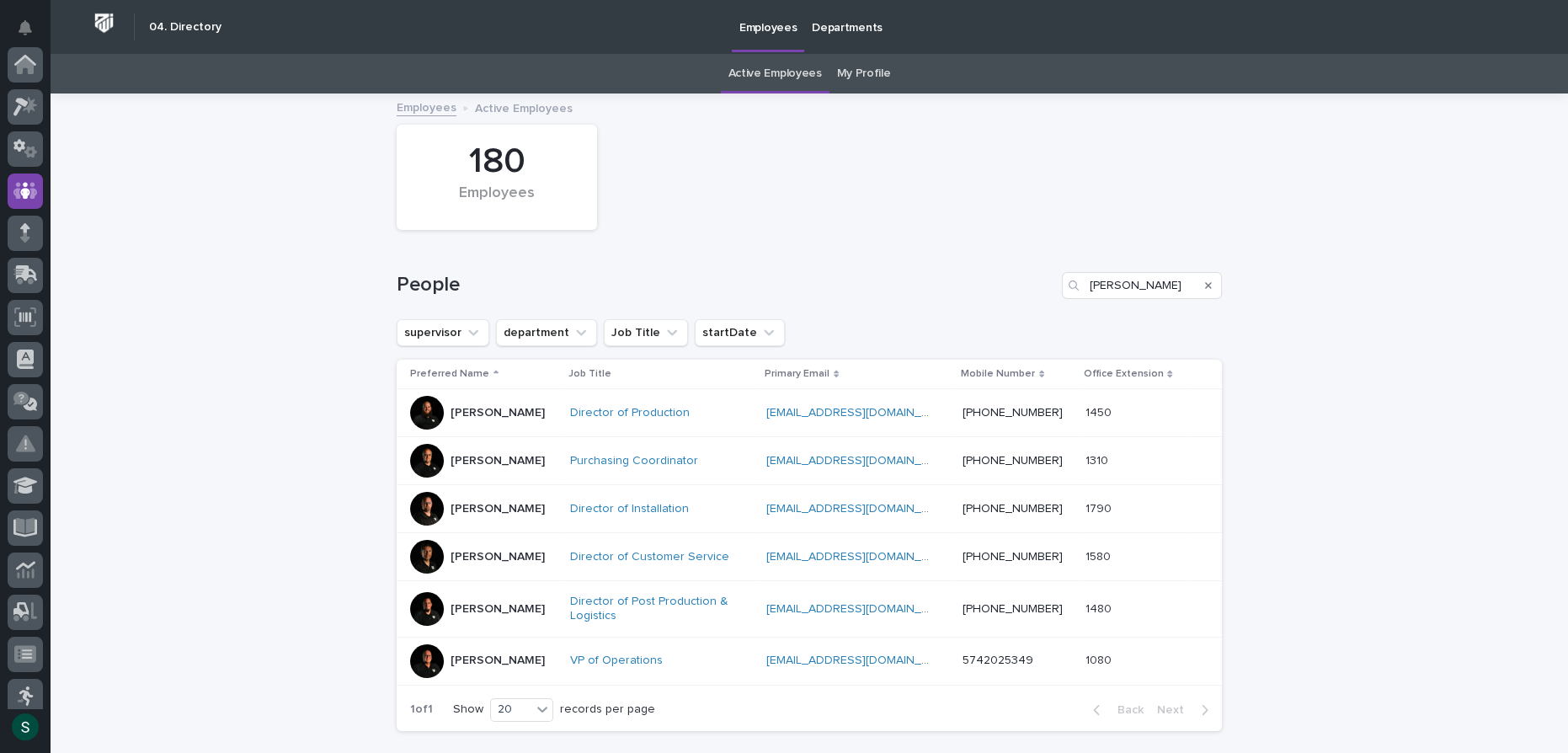
scroll to position [125, 0]
drag, startPoint x: 1106, startPoint y: 273, endPoint x: 1106, endPoint y: 288, distance: 15.0
click at [1106, 276] on input "[PERSON_NAME]" at bounding box center [1141, 285] width 160 height 27
drag, startPoint x: 1116, startPoint y: 284, endPoint x: 1019, endPoint y: 294, distance: 97.5
click at [1022, 294] on div "People [PERSON_NAME]" at bounding box center [809, 285] width 825 height 27
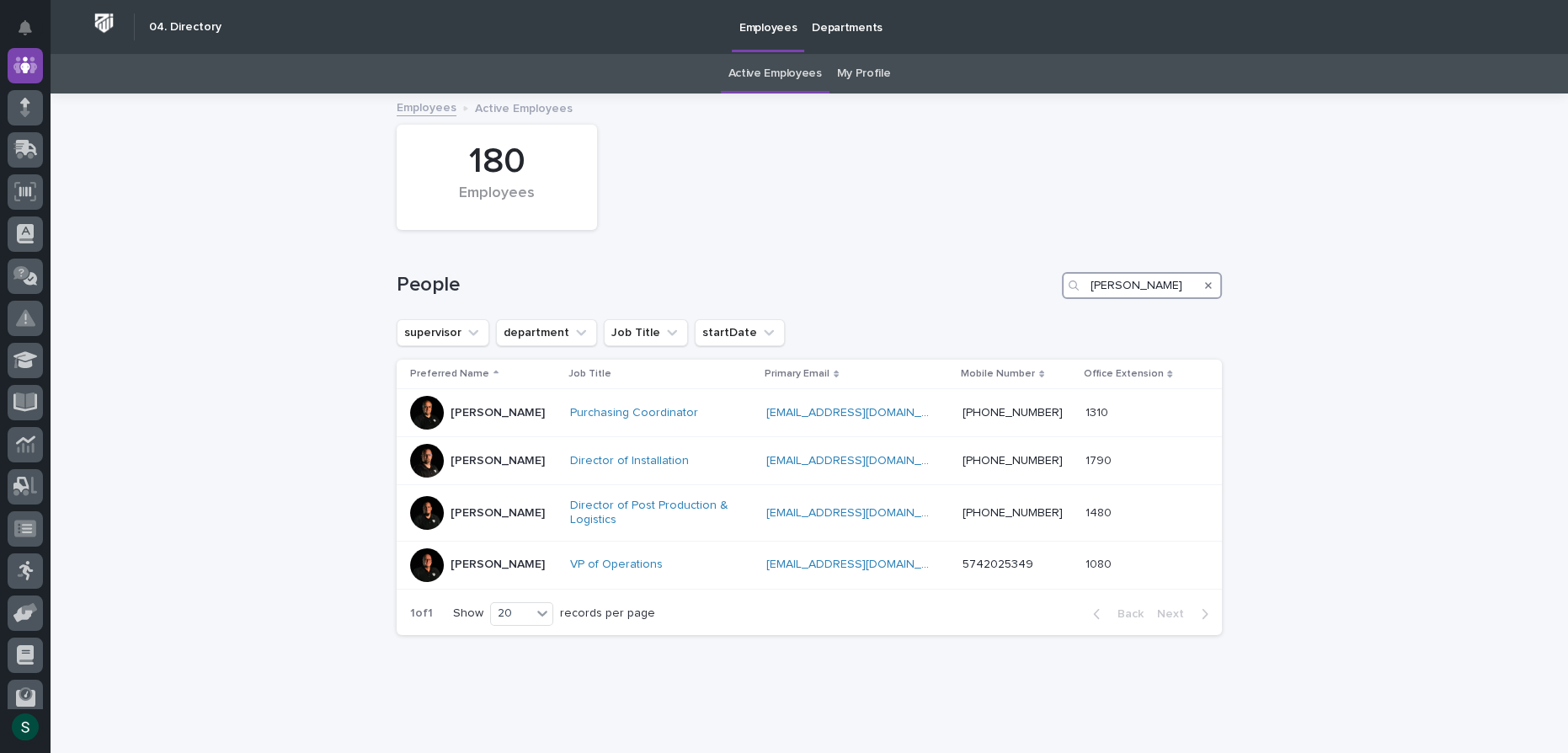
type input "[PERSON_NAME]"
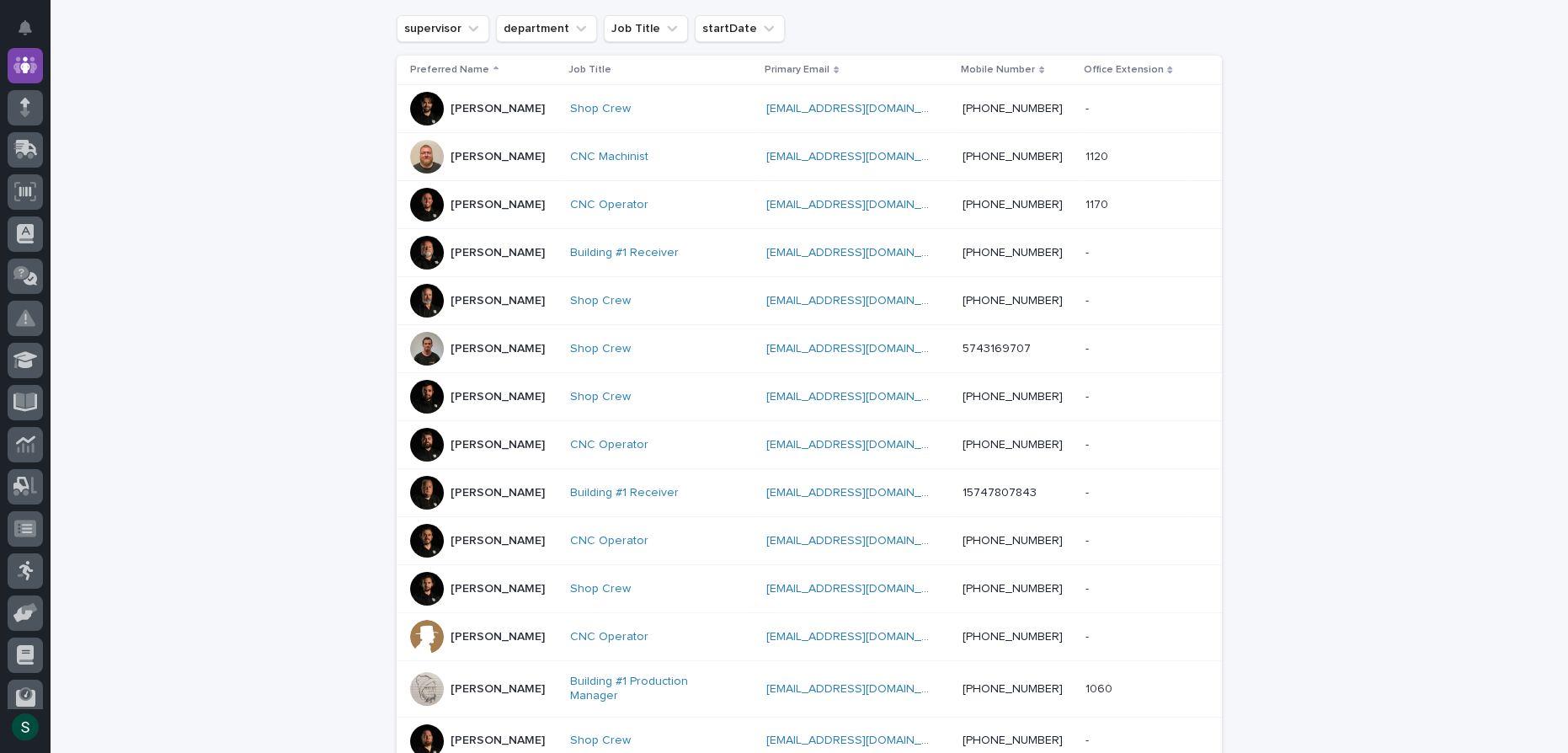
scroll to position [305, 0]
click at [628, 683] on link "Building #1 Production Manager" at bounding box center [655, 688] width 169 height 29
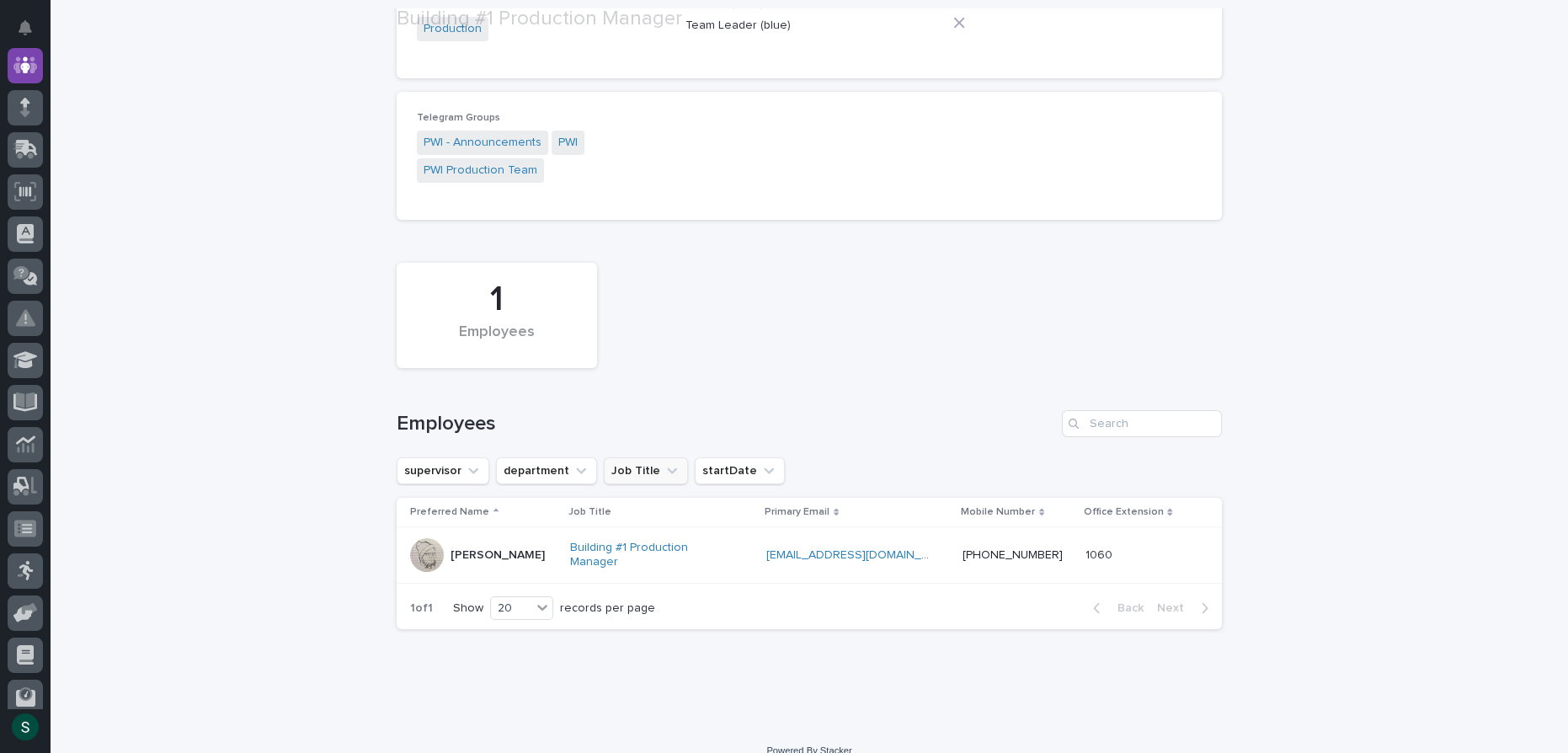
scroll to position [213, 0]
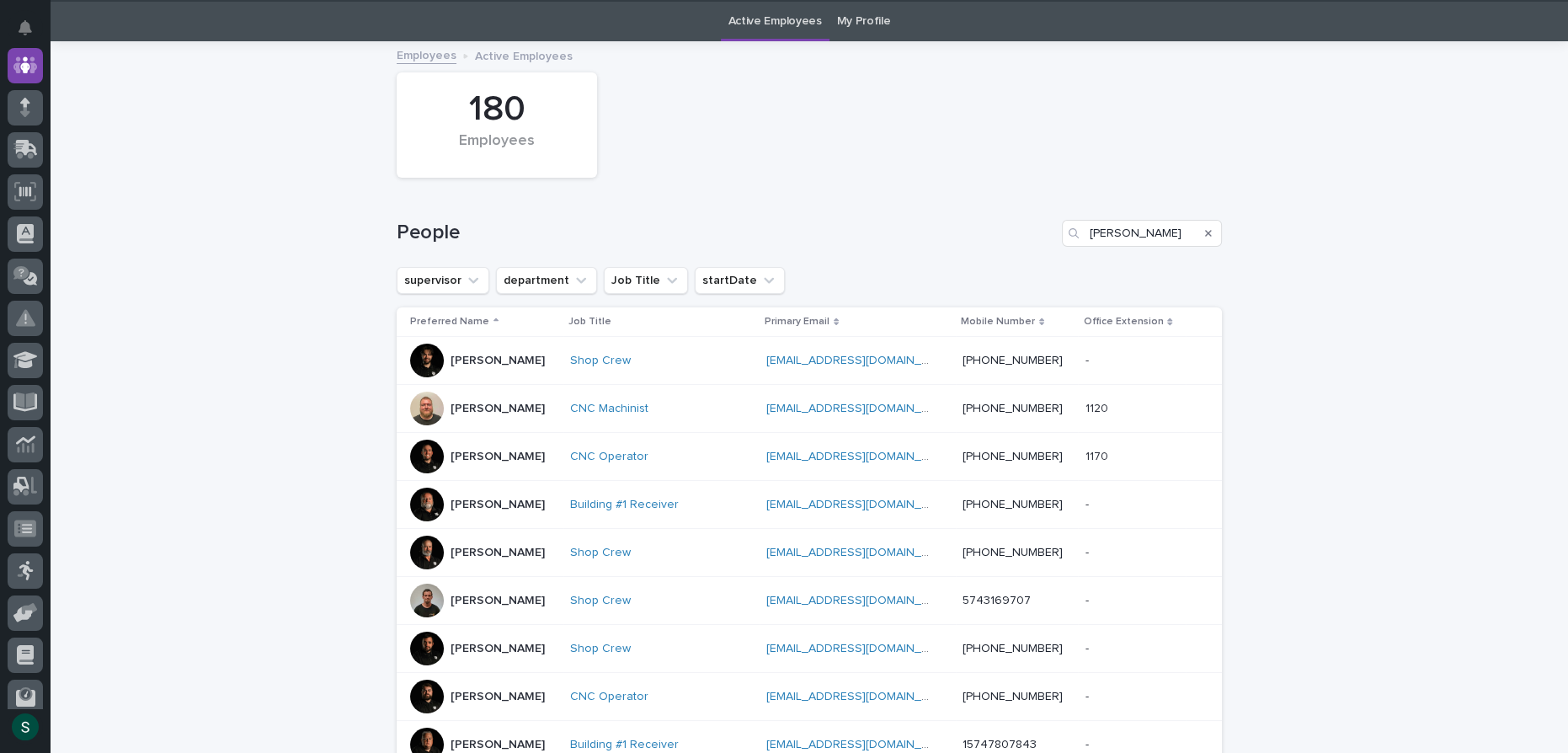
scroll to position [54, 0]
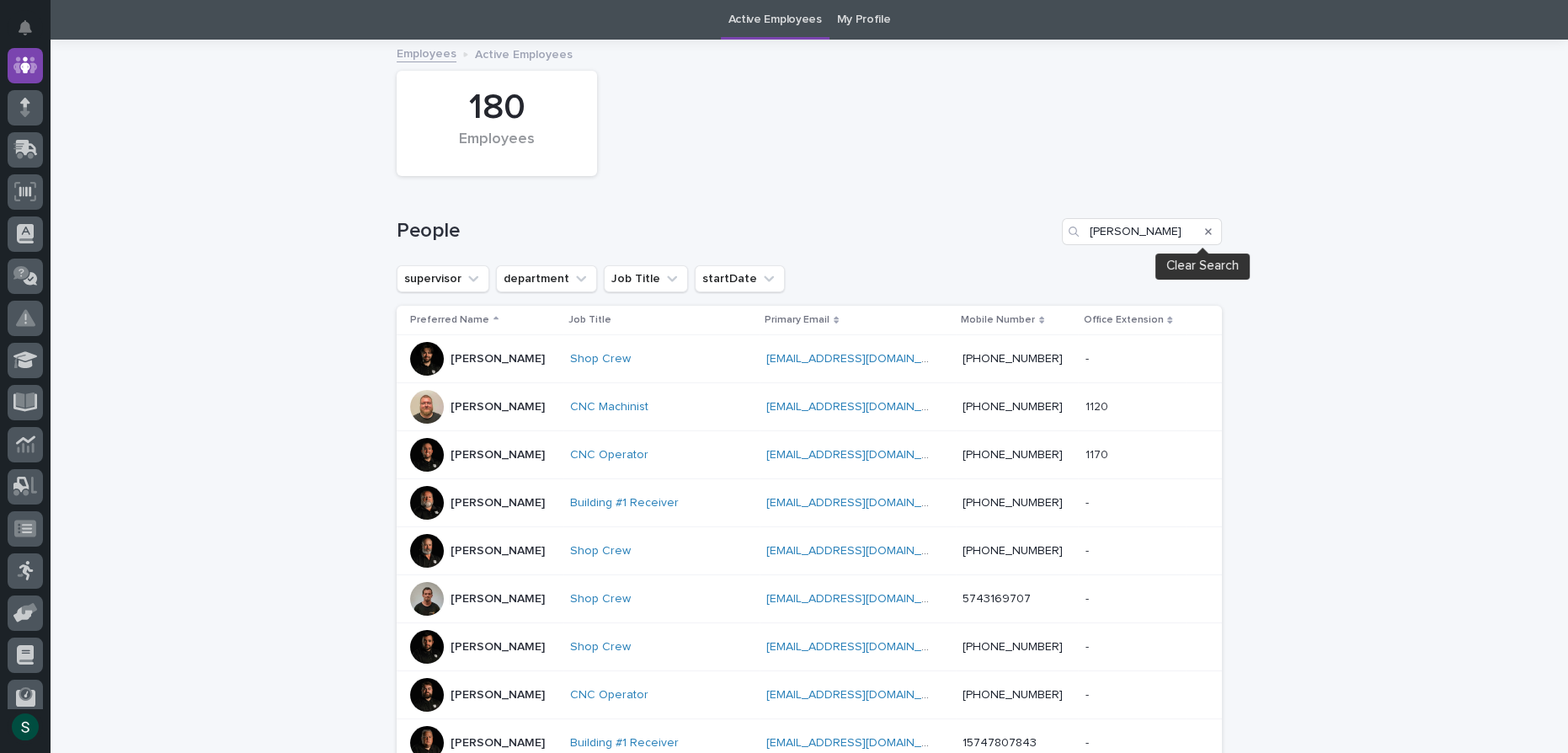
click at [1205, 226] on icon "Search" at bounding box center [1208, 231] width 7 height 10
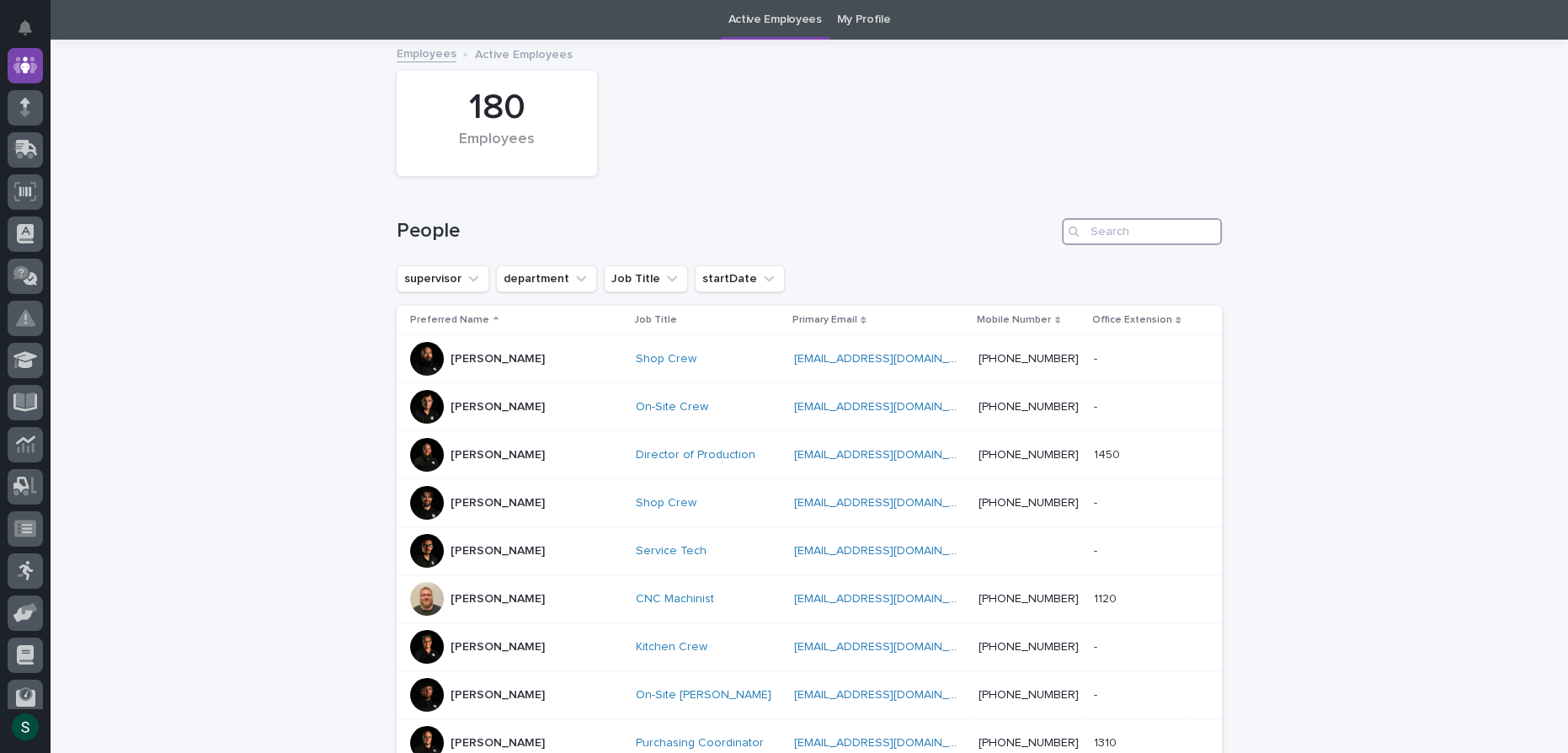
click at [1144, 239] on input "Search" at bounding box center [1141, 232] width 160 height 27
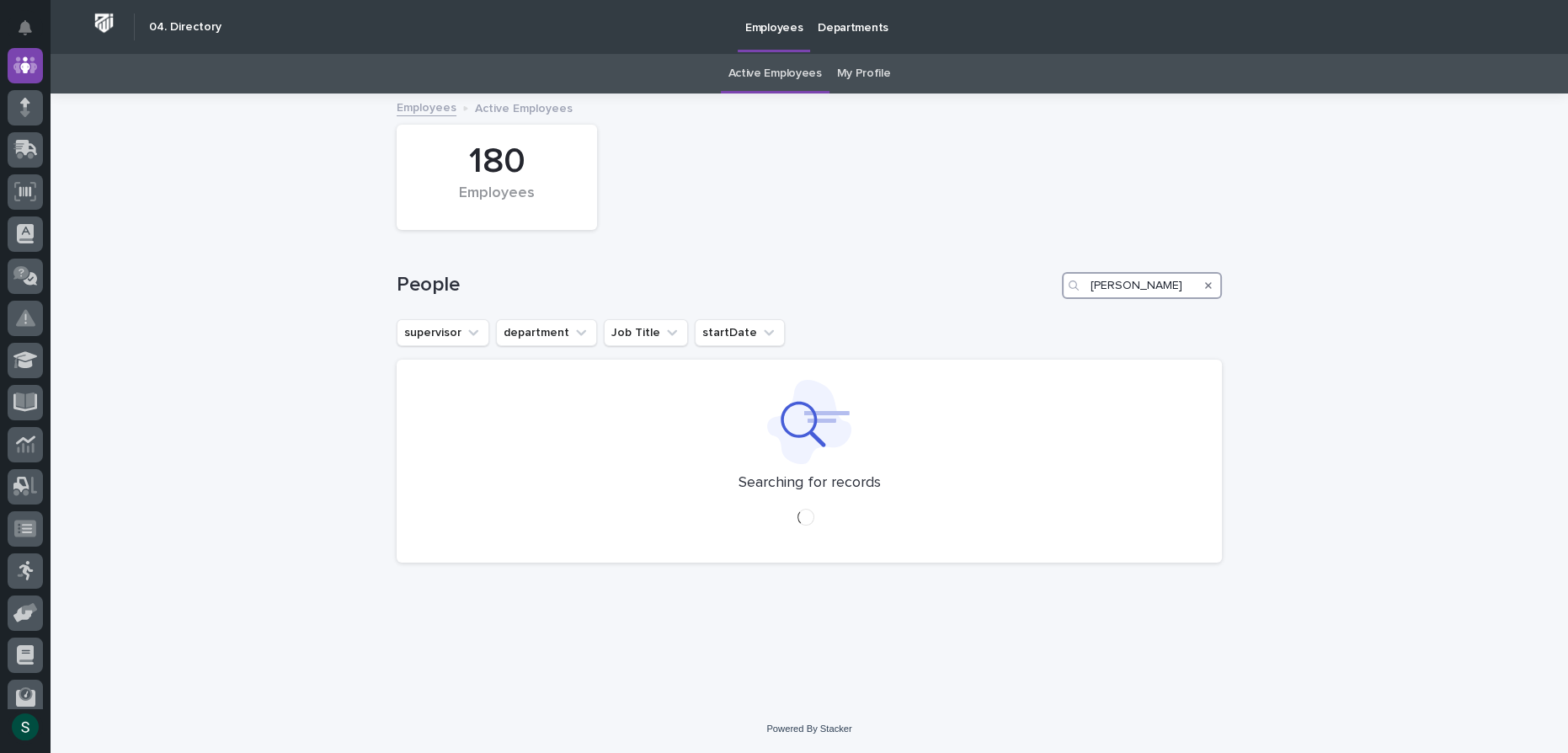
type input "[PERSON_NAME]"
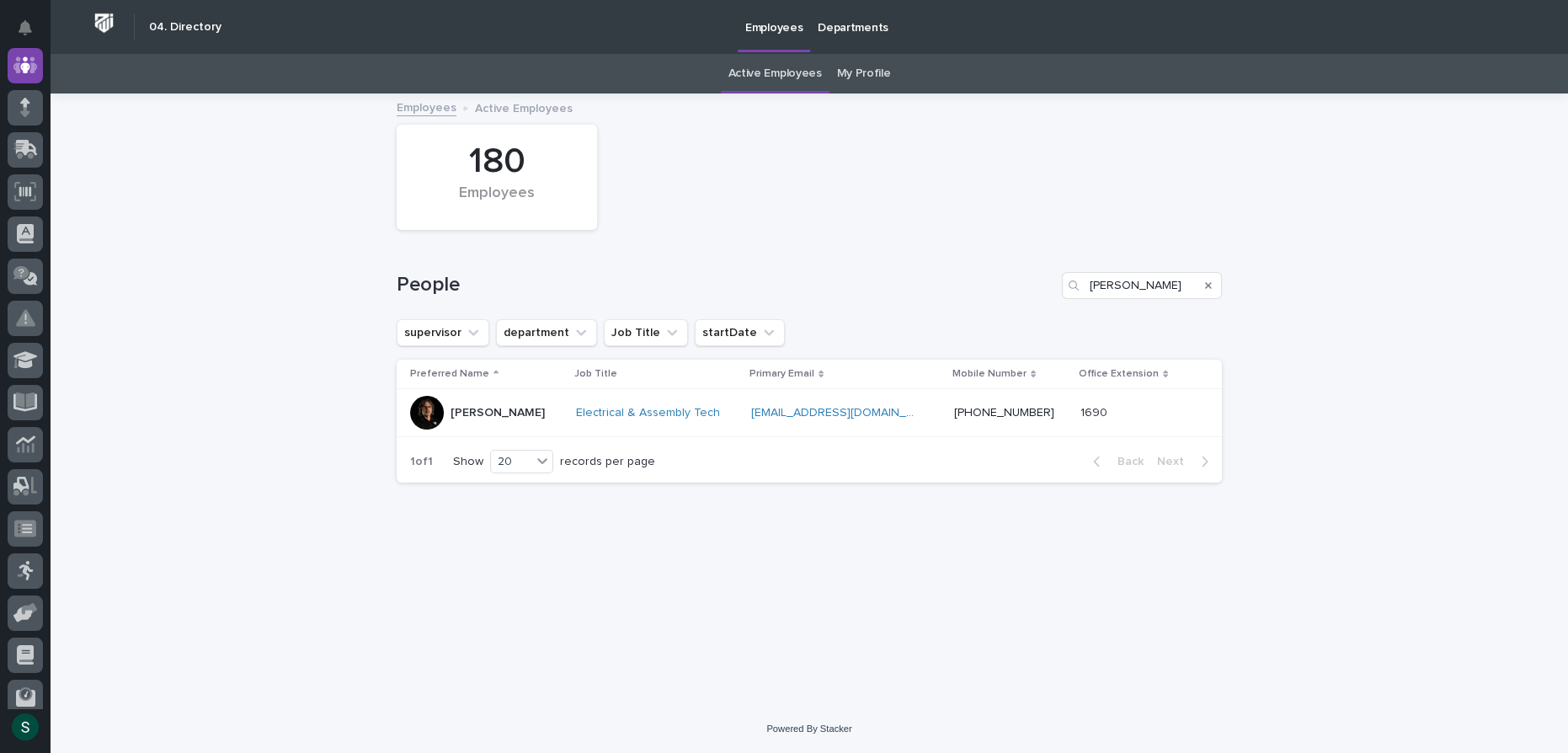
click at [424, 414] on div at bounding box center [427, 412] width 34 height 34
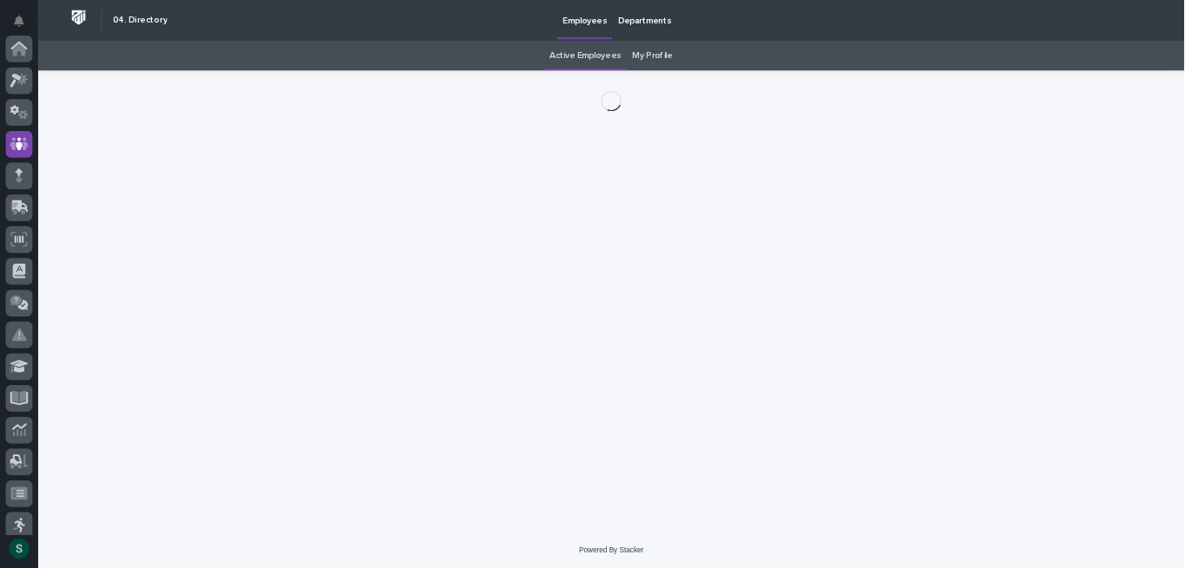
scroll to position [129, 0]
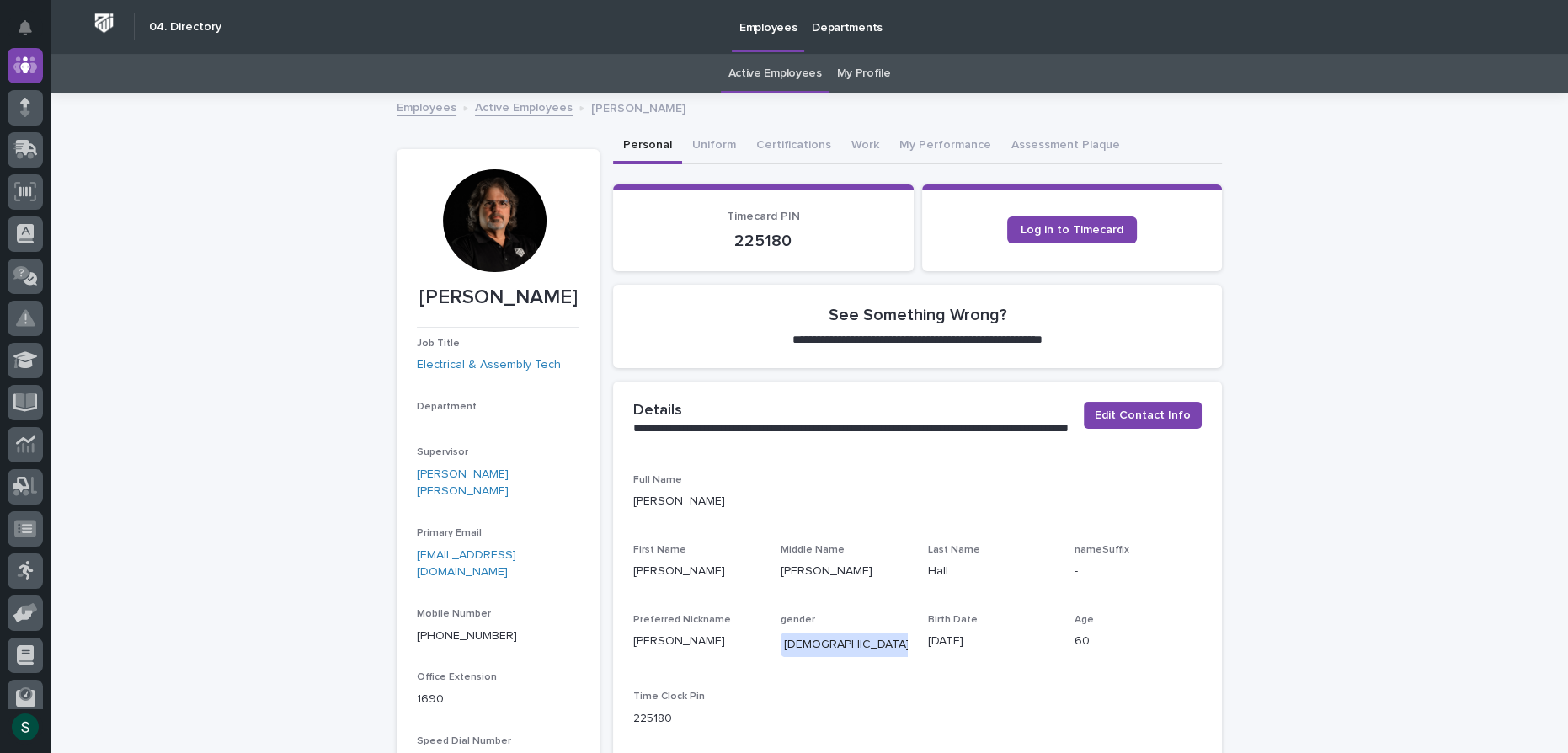
click at [506, 235] on div at bounding box center [494, 220] width 103 height 103
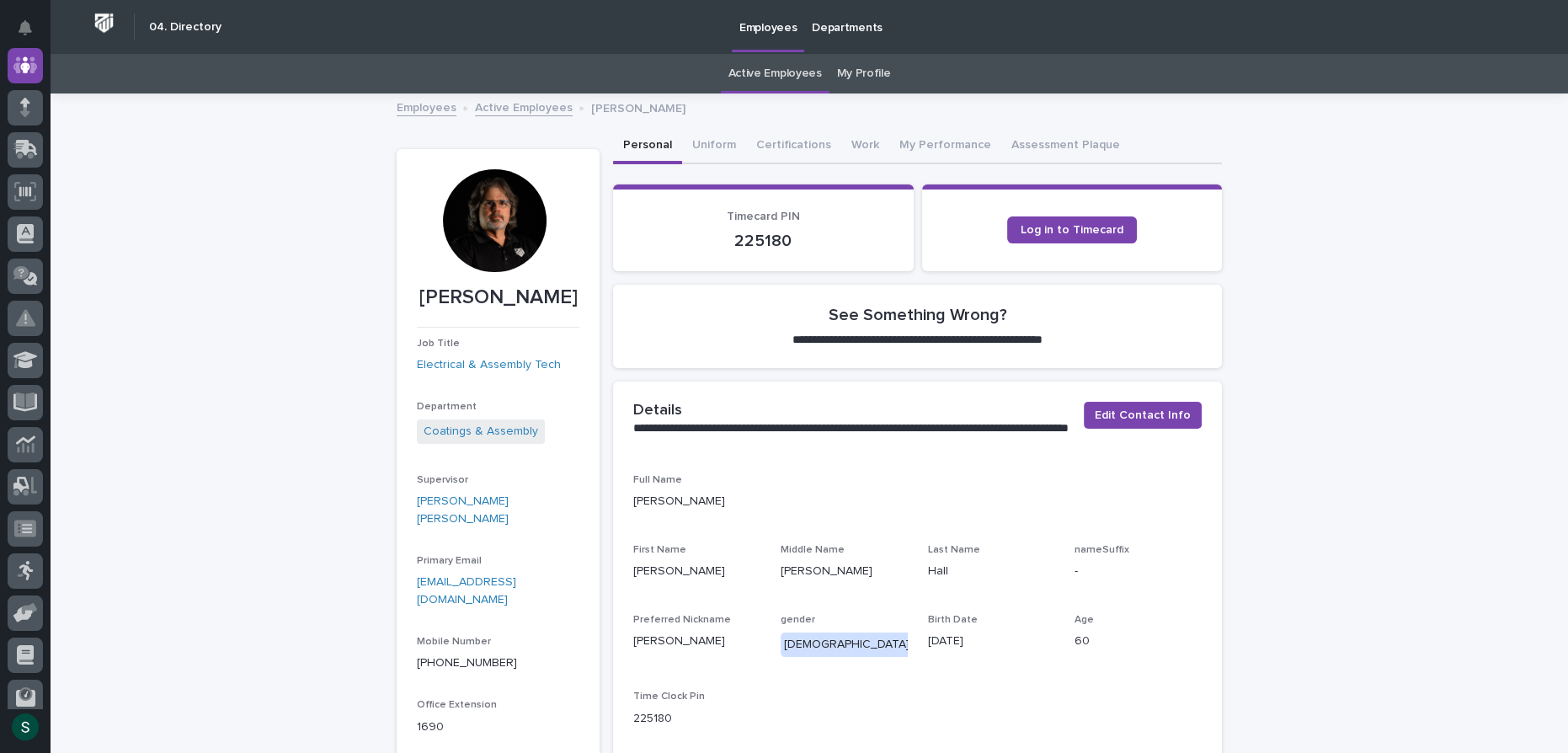
click at [492, 222] on div at bounding box center [494, 220] width 103 height 103
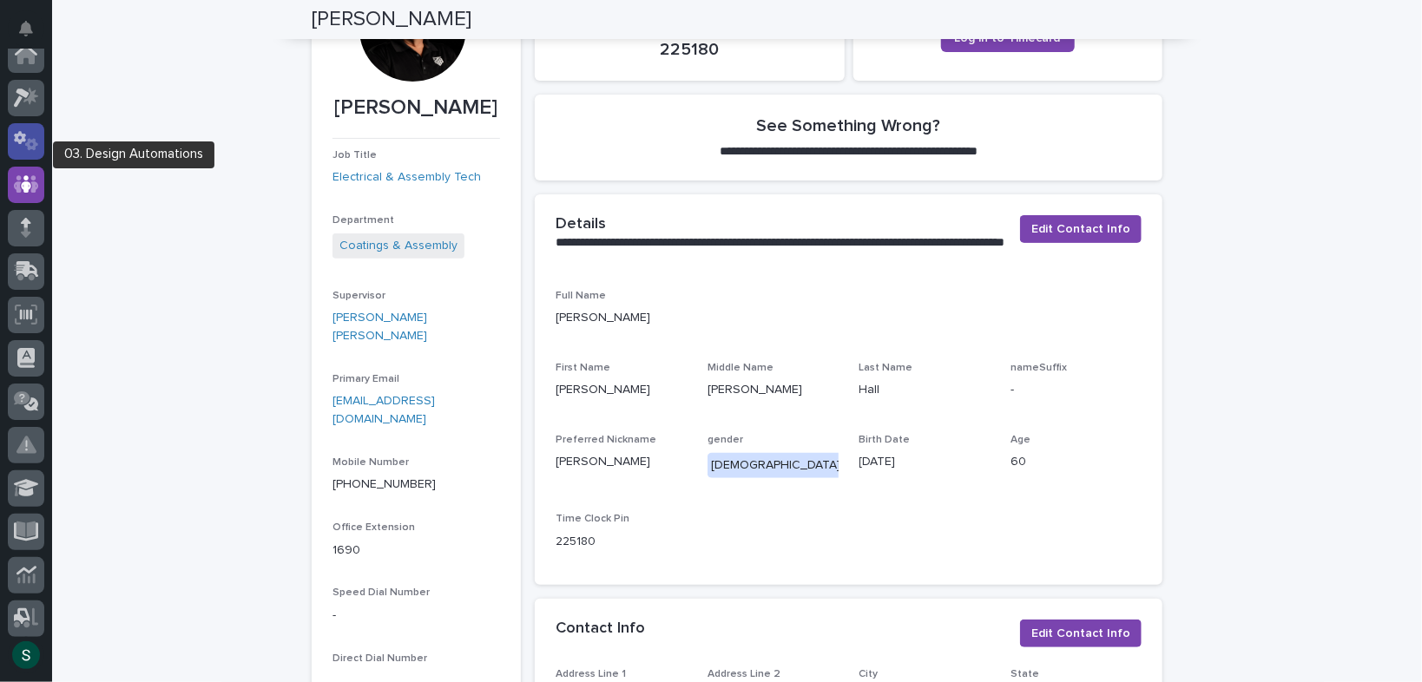
scroll to position [0, 0]
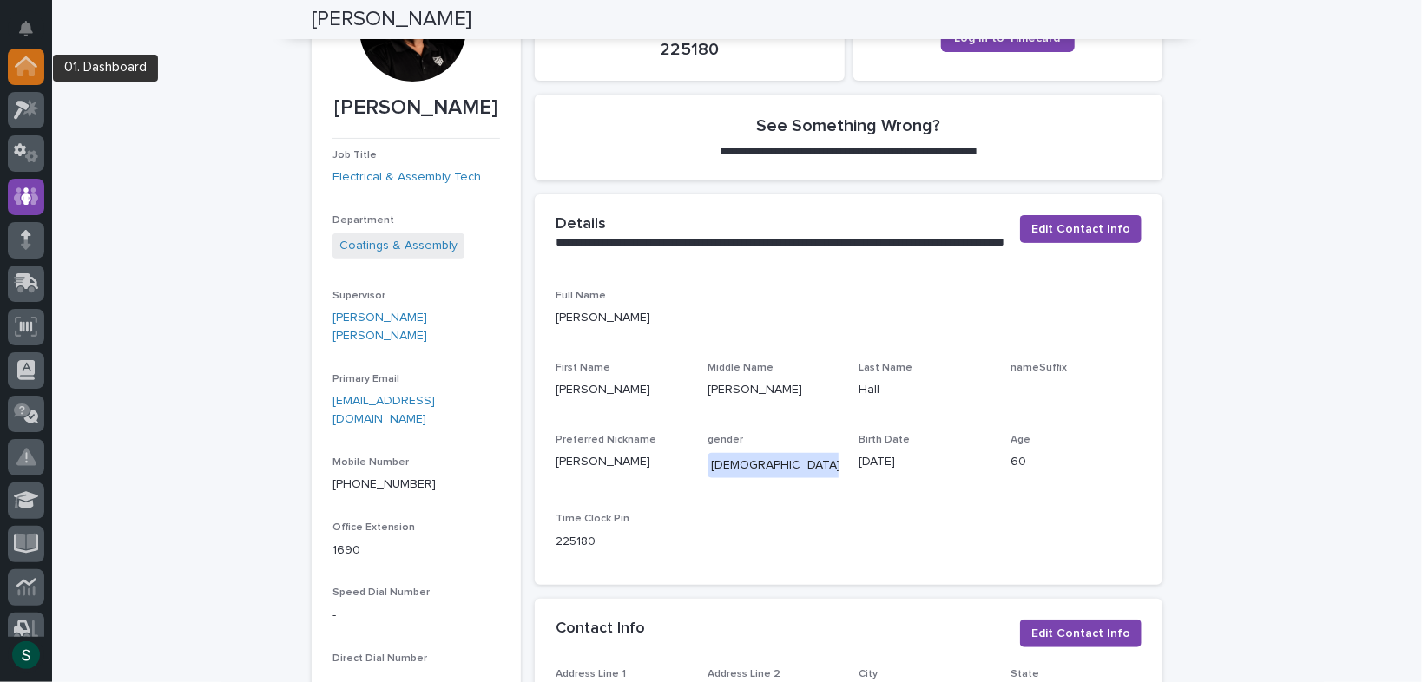
click at [17, 74] on icon at bounding box center [25, 67] width 17 height 17
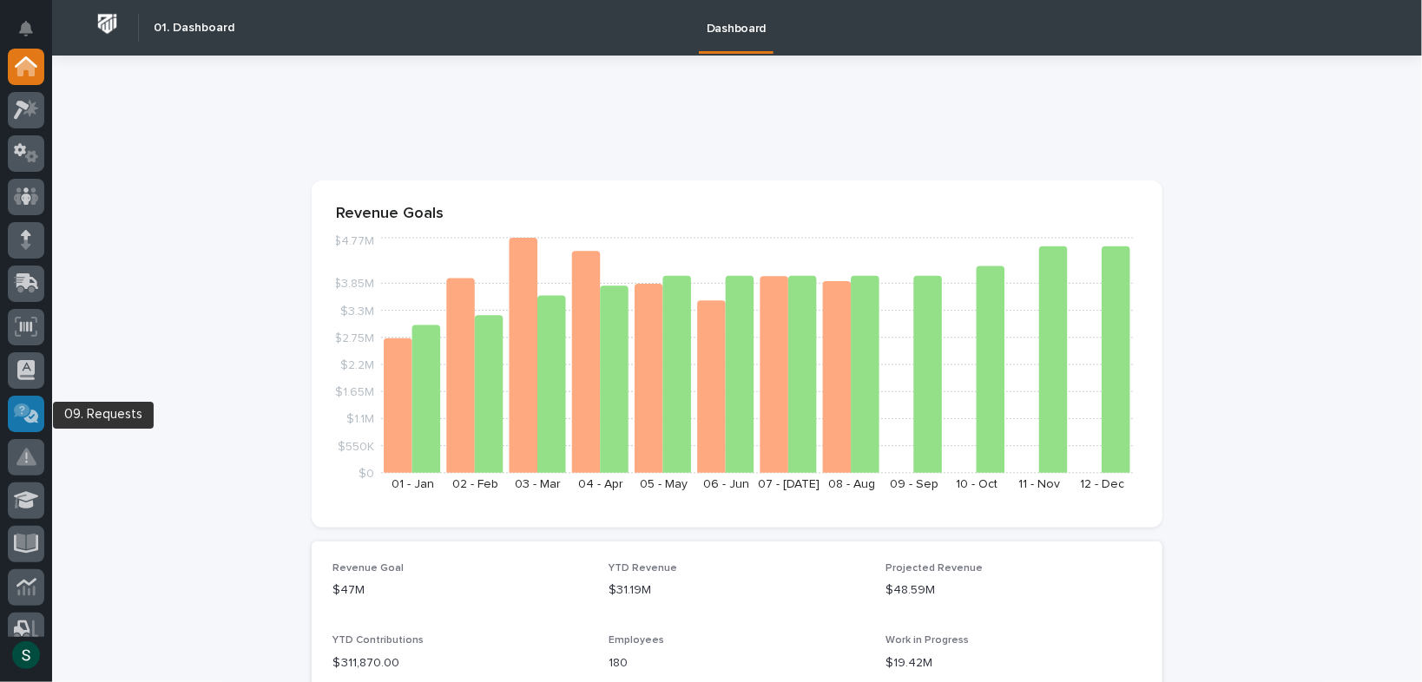
click at [30, 405] on icon at bounding box center [26, 414] width 25 height 20
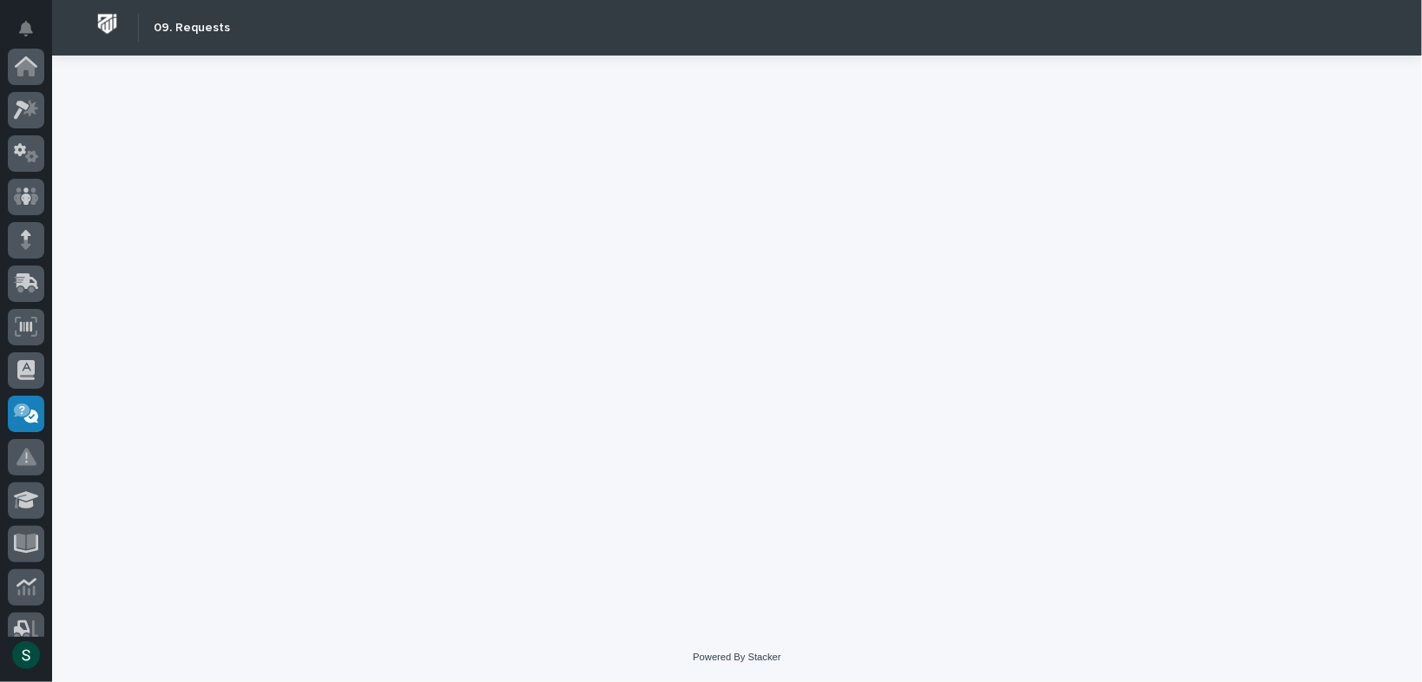
scroll to position [347, 0]
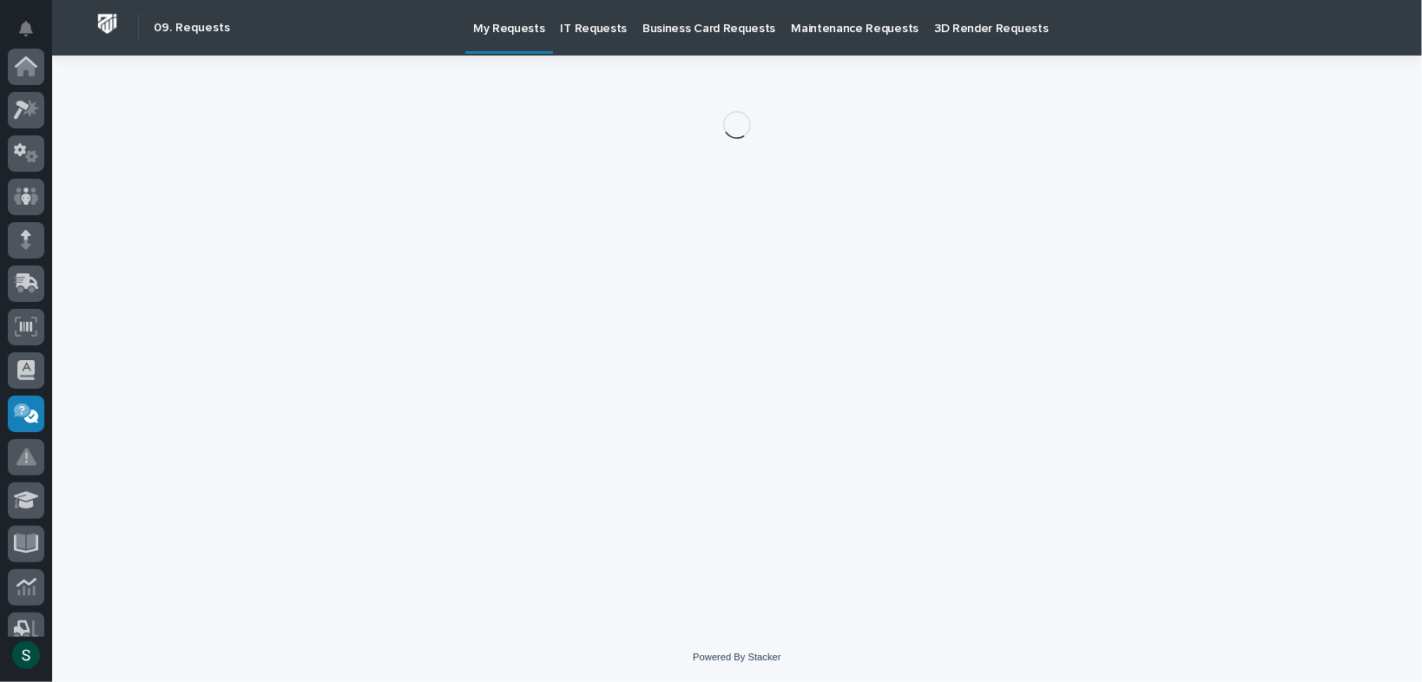
scroll to position [347, 0]
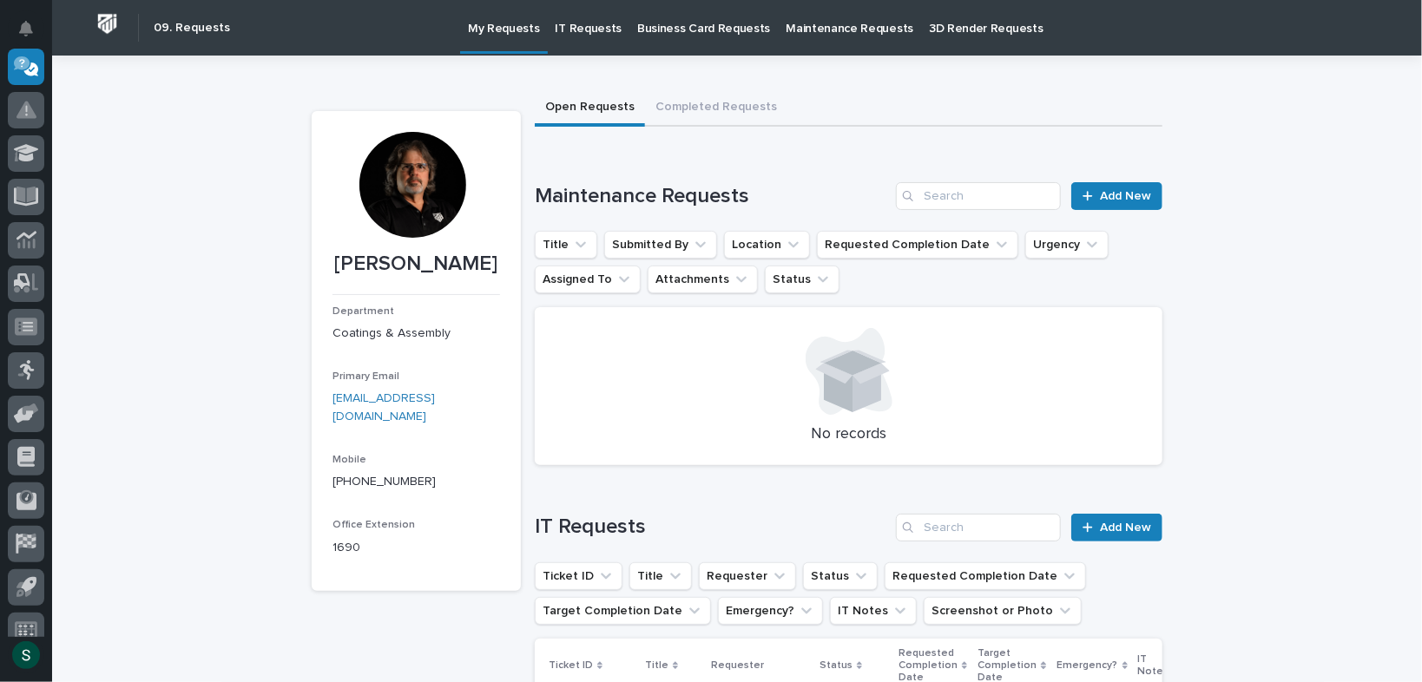
click at [474, 33] on p "My Requests" at bounding box center [504, 18] width 72 height 36
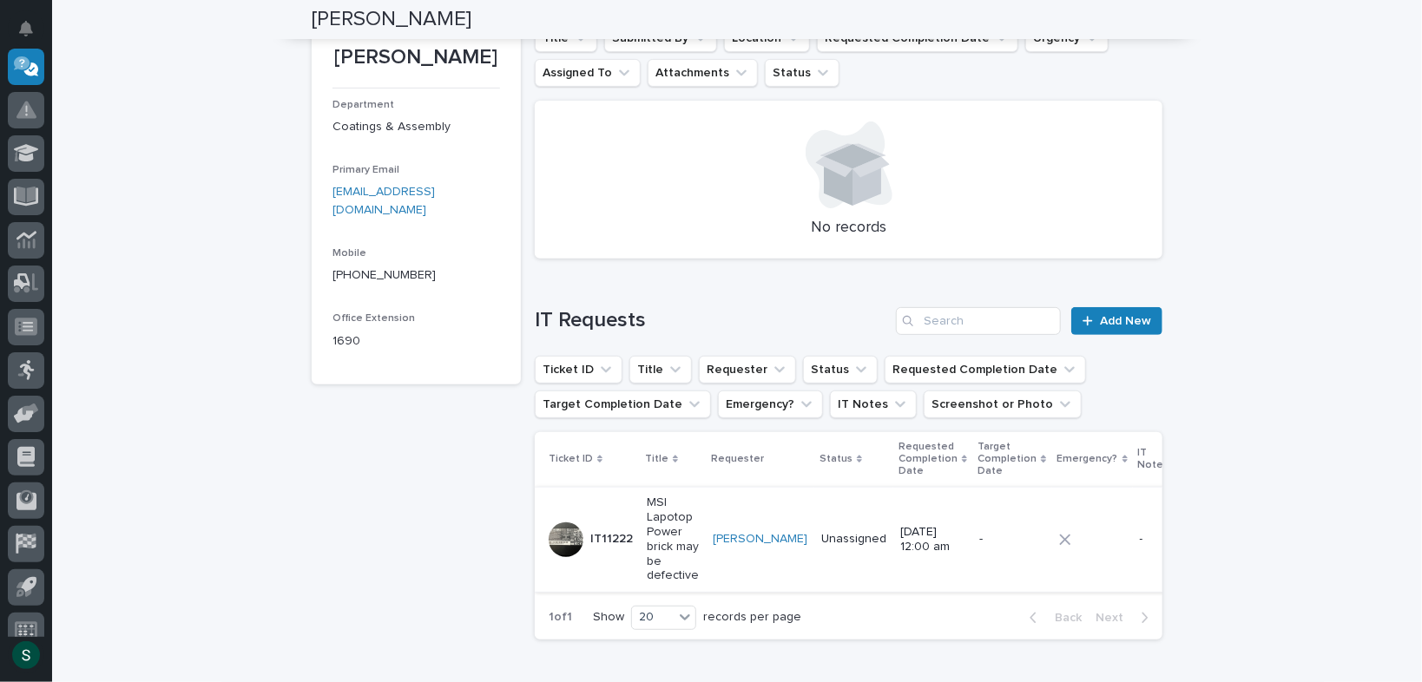
scroll to position [207, 0]
